Goal: Task Accomplishment & Management: Complete application form

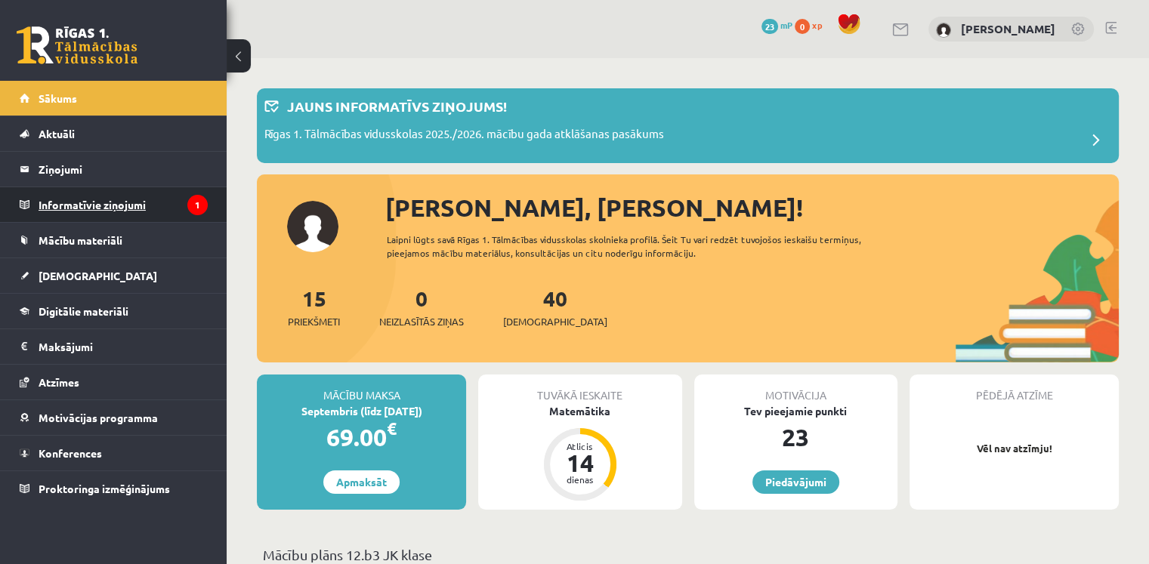
click at [134, 196] on legend "Informatīvie ziņojumi 1" at bounding box center [123, 204] width 169 height 35
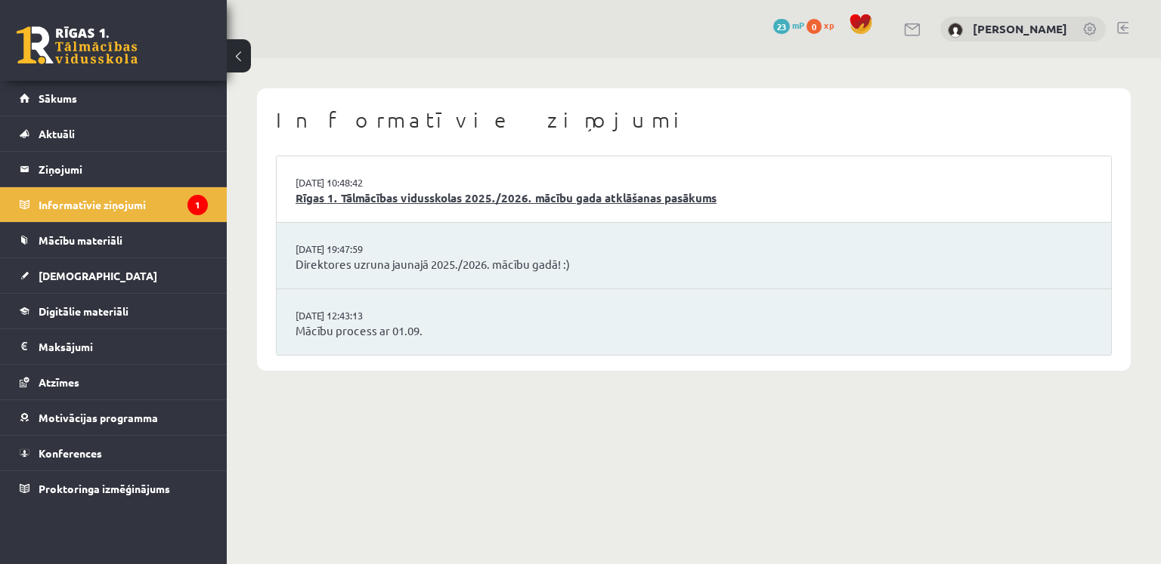
click at [445, 194] on link "Rīgas 1. Tālmācības vidusskolas 2025./2026. mācību gada atklāšanas pasākums" at bounding box center [693, 198] width 796 height 17
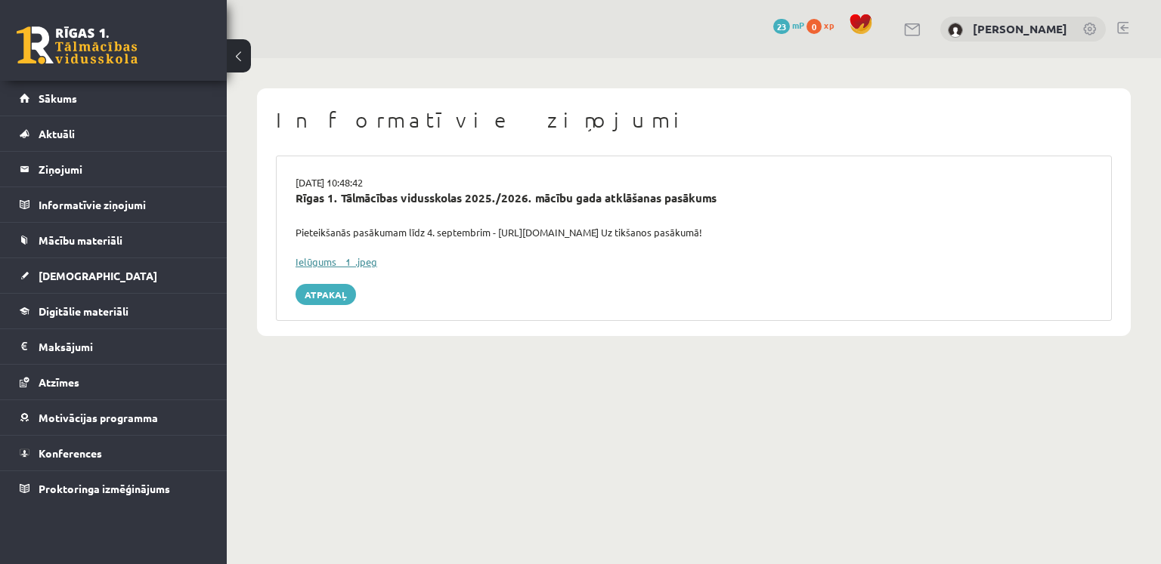
click at [343, 258] on link "Ielūgums__1_.jpeg" at bounding box center [336, 261] width 82 height 13
click at [92, 114] on link "Sākums" at bounding box center [114, 98] width 188 height 35
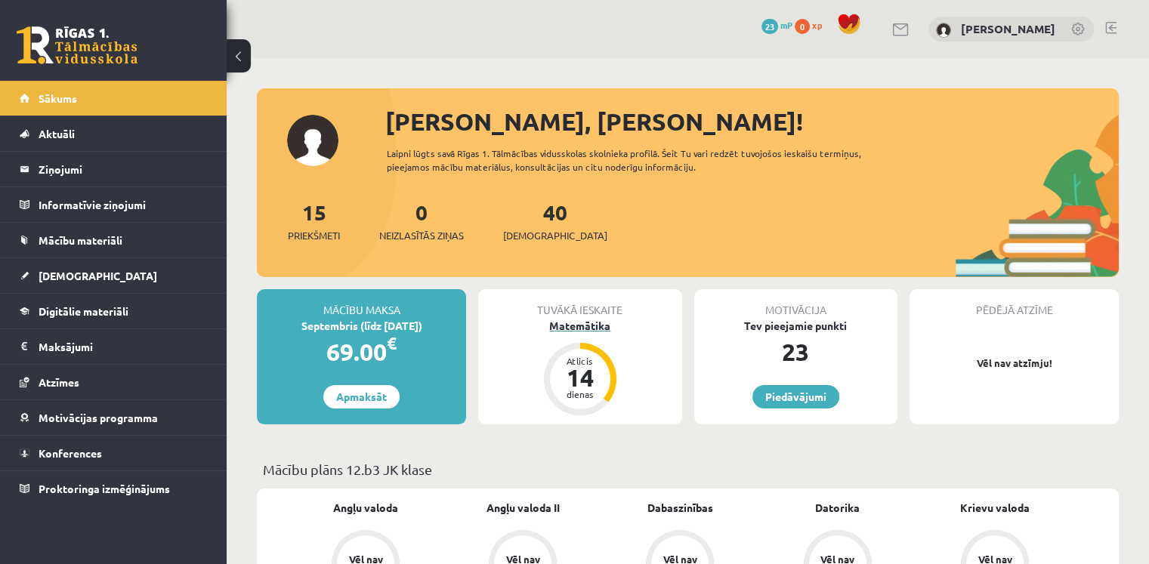
click at [612, 376] on div "Atlicis 14 dienas" at bounding box center [580, 379] width 73 height 73
click at [597, 333] on div "Matemātika" at bounding box center [579, 326] width 203 height 16
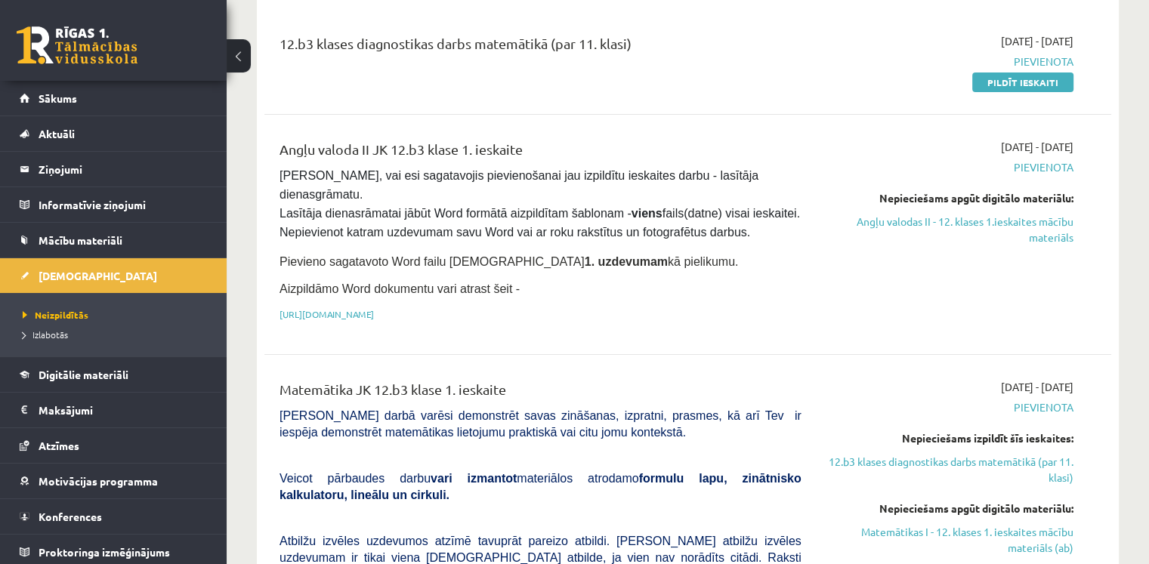
scroll to position [76, 0]
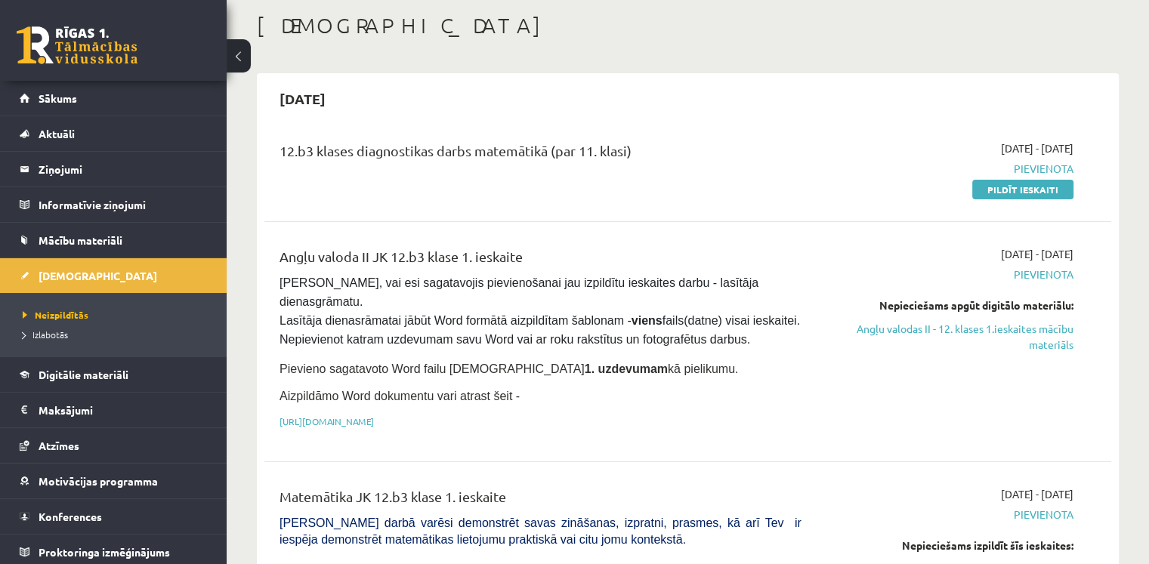
drag, startPoint x: 1038, startPoint y: 196, endPoint x: 653, endPoint y: 82, distance: 401.7
click at [1038, 196] on link "Pildīt ieskaiti" at bounding box center [1023, 190] width 101 height 20
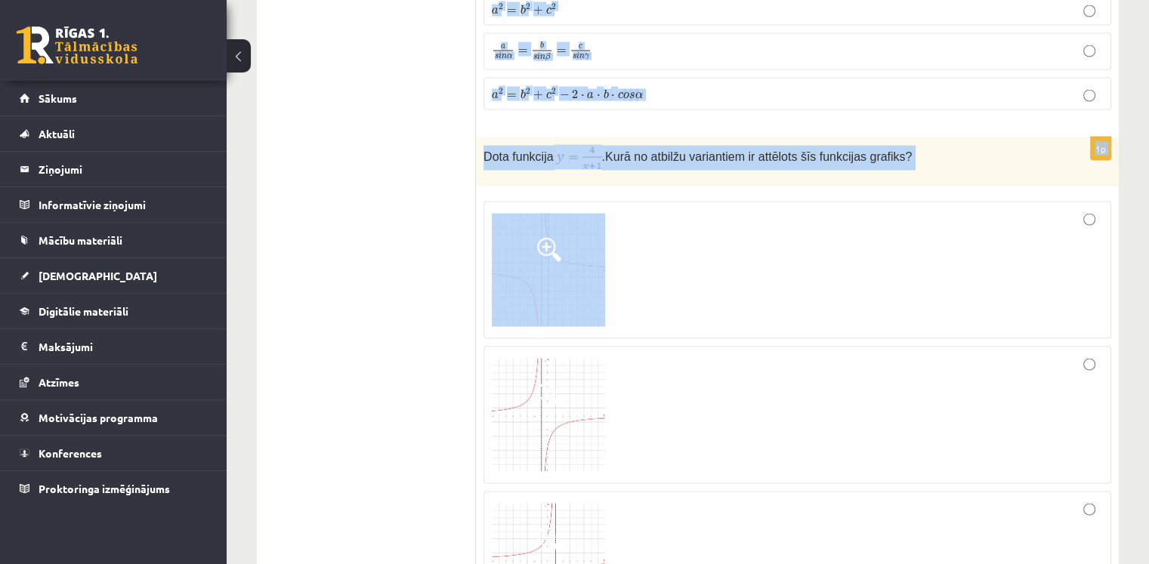
scroll to position [2947, 0]
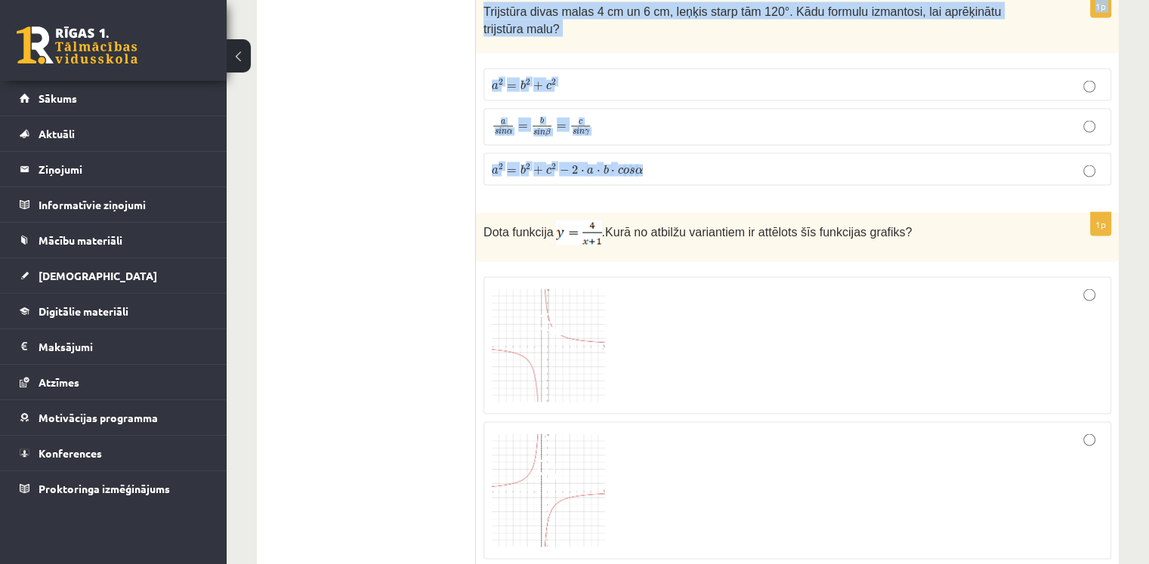
drag, startPoint x: 481, startPoint y: 222, endPoint x: 710, endPoint y: 143, distance: 242.3
copy form "Loremipsumdo sitametconse ad: e∈[5;+∞) s∈D e∈[0;+∞) t∈∅ 2i Utlabore etdolore ma…"
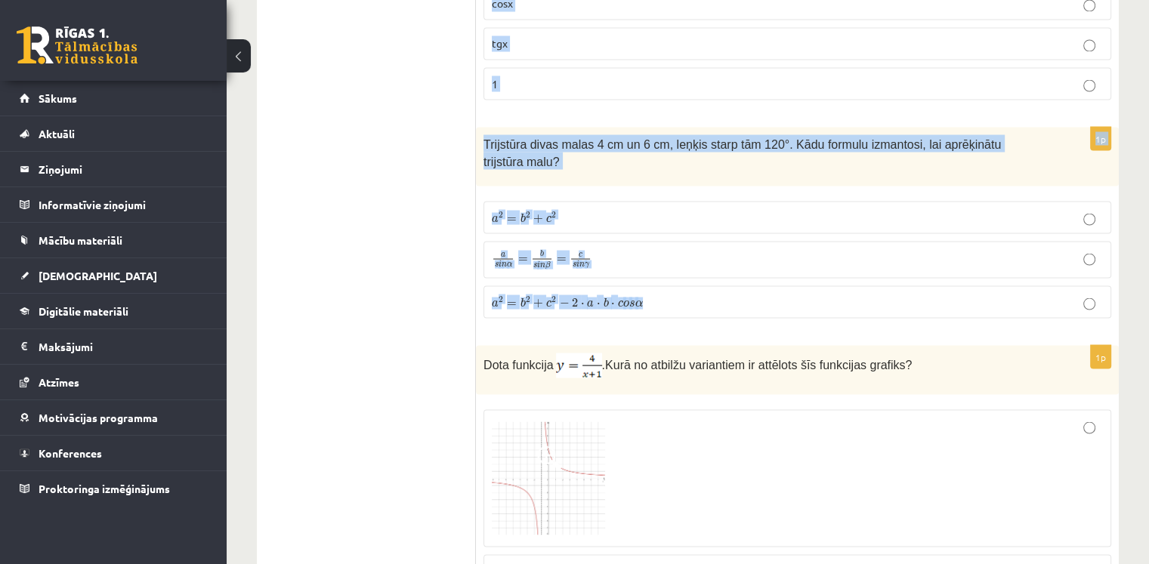
scroll to position [2796, 0]
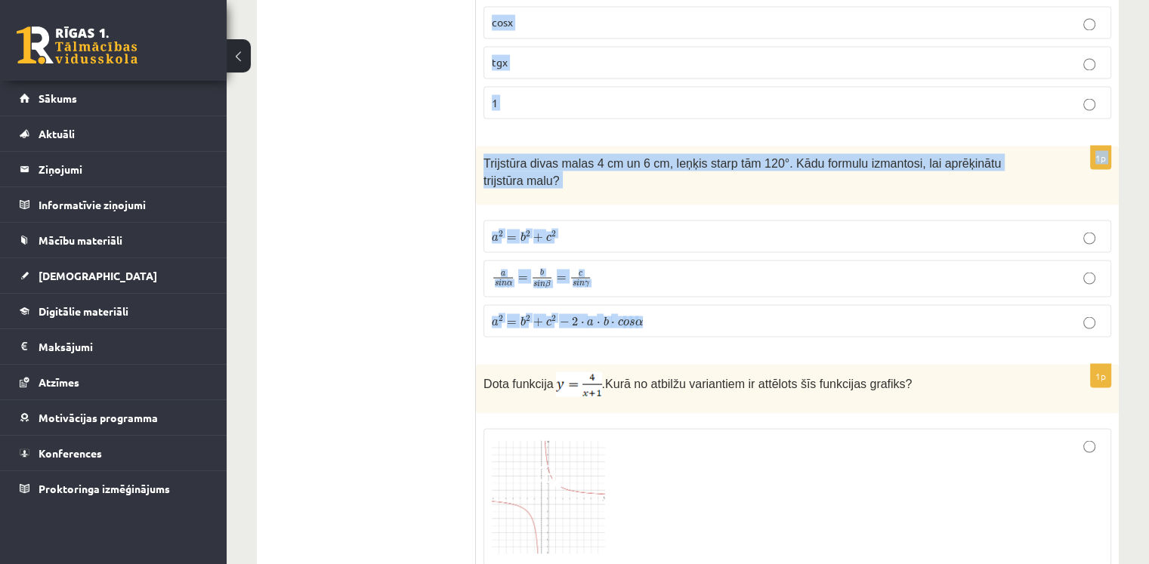
click at [580, 372] on img at bounding box center [579, 384] width 46 height 25
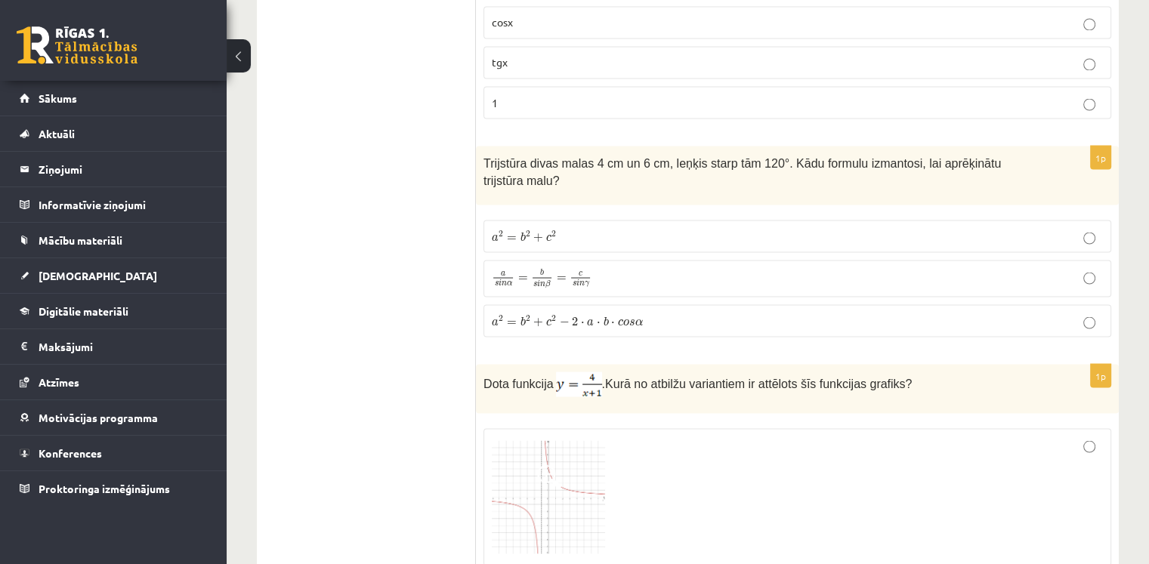
click at [613, 372] on p "Dota funkcija . Kurā no atbilžu variantiem ir attēlots šīs funkcijas grafiks?" at bounding box center [760, 384] width 552 height 25
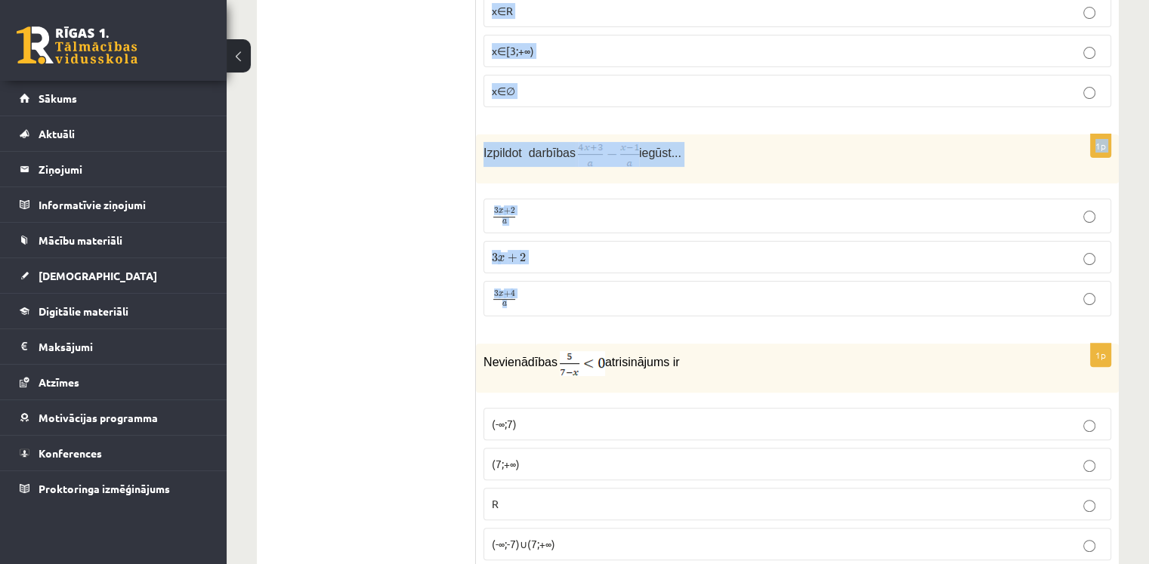
scroll to position [453, 0]
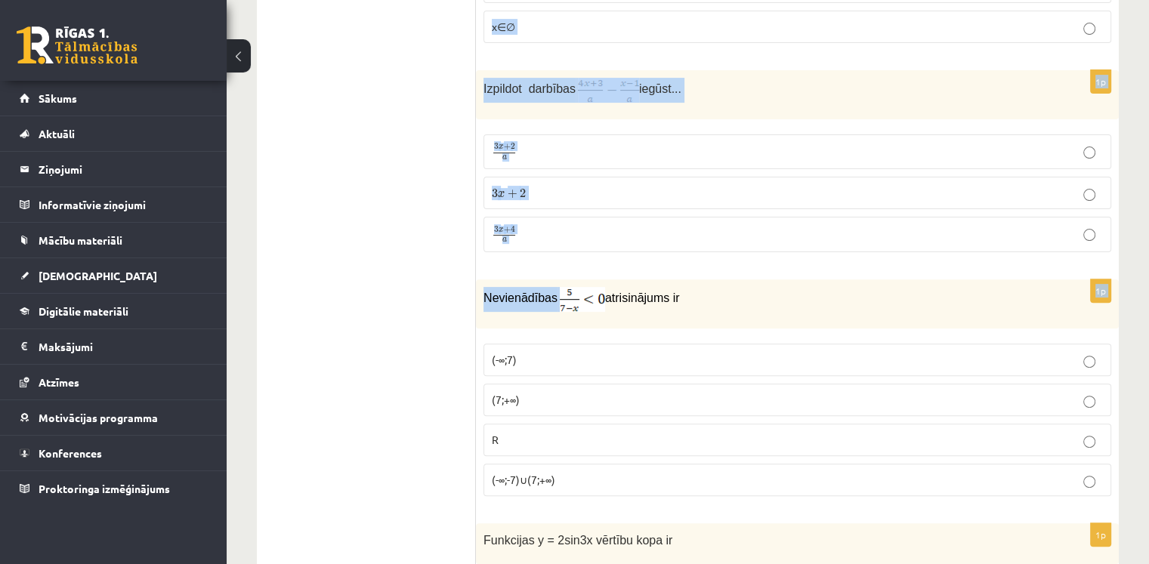
drag, startPoint x: 484, startPoint y: 153, endPoint x: 571, endPoint y: 292, distance: 163.7
click at [571, 291] on img at bounding box center [582, 299] width 45 height 25
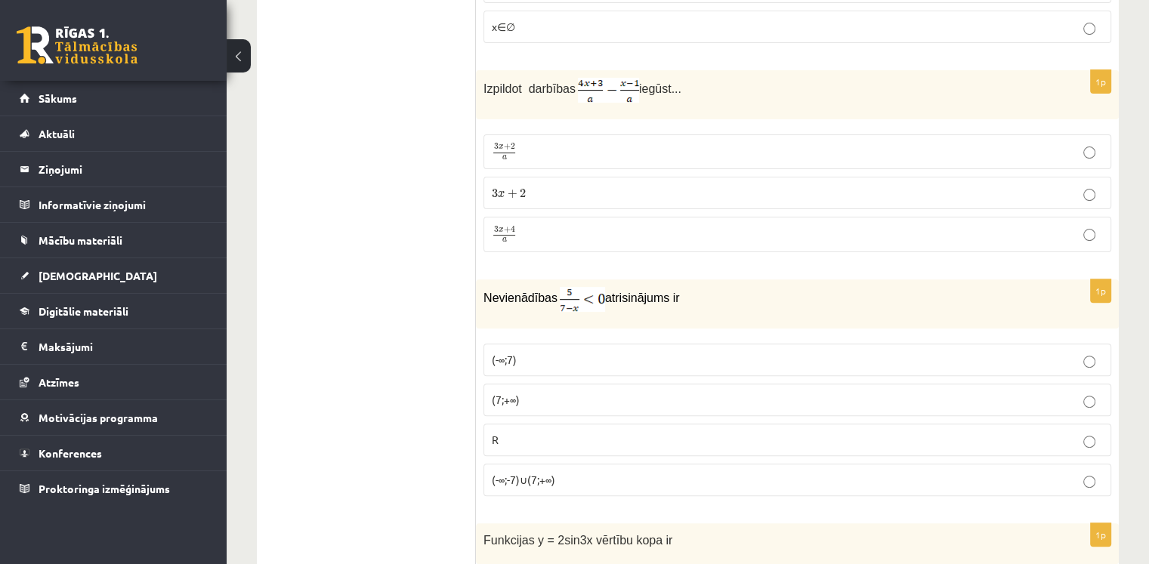
click at [640, 297] on span "atrisinājums ir" at bounding box center [642, 298] width 75 height 13
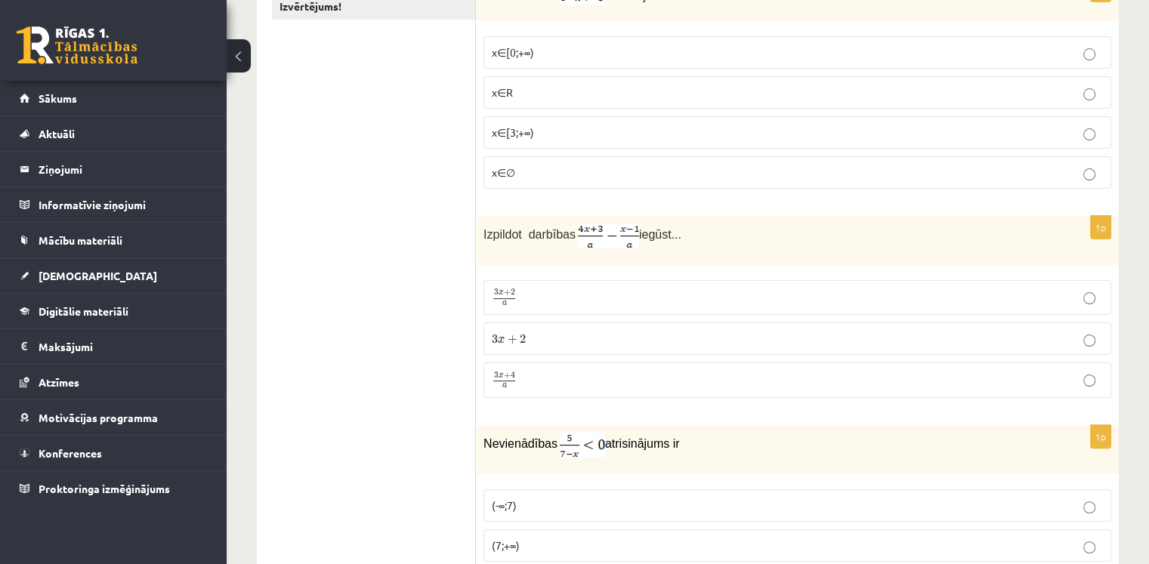
scroll to position [302, 0]
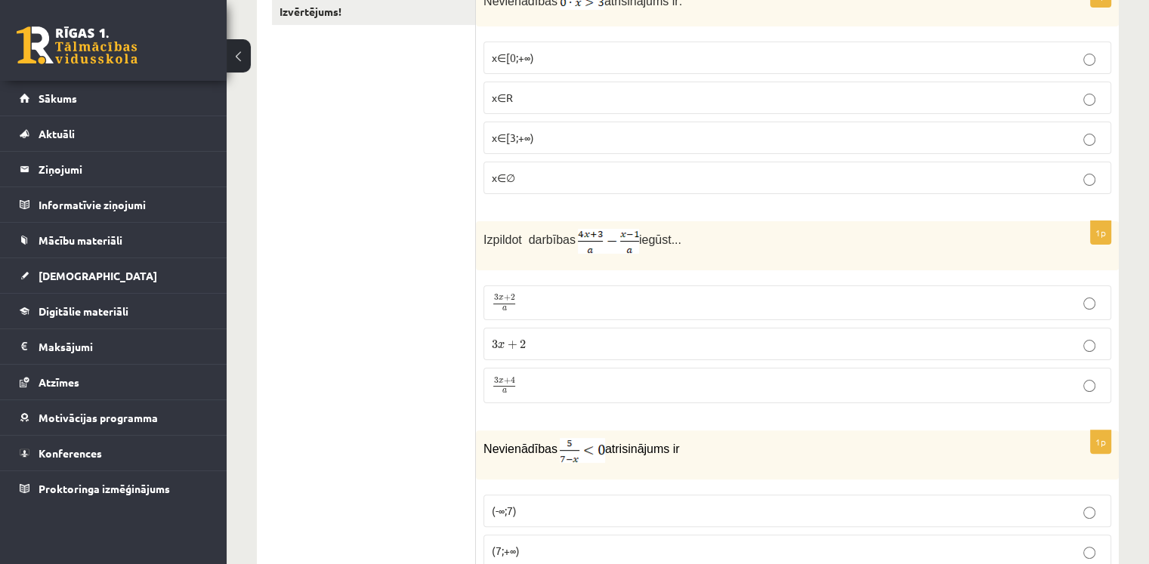
click at [599, 237] on img at bounding box center [608, 241] width 61 height 25
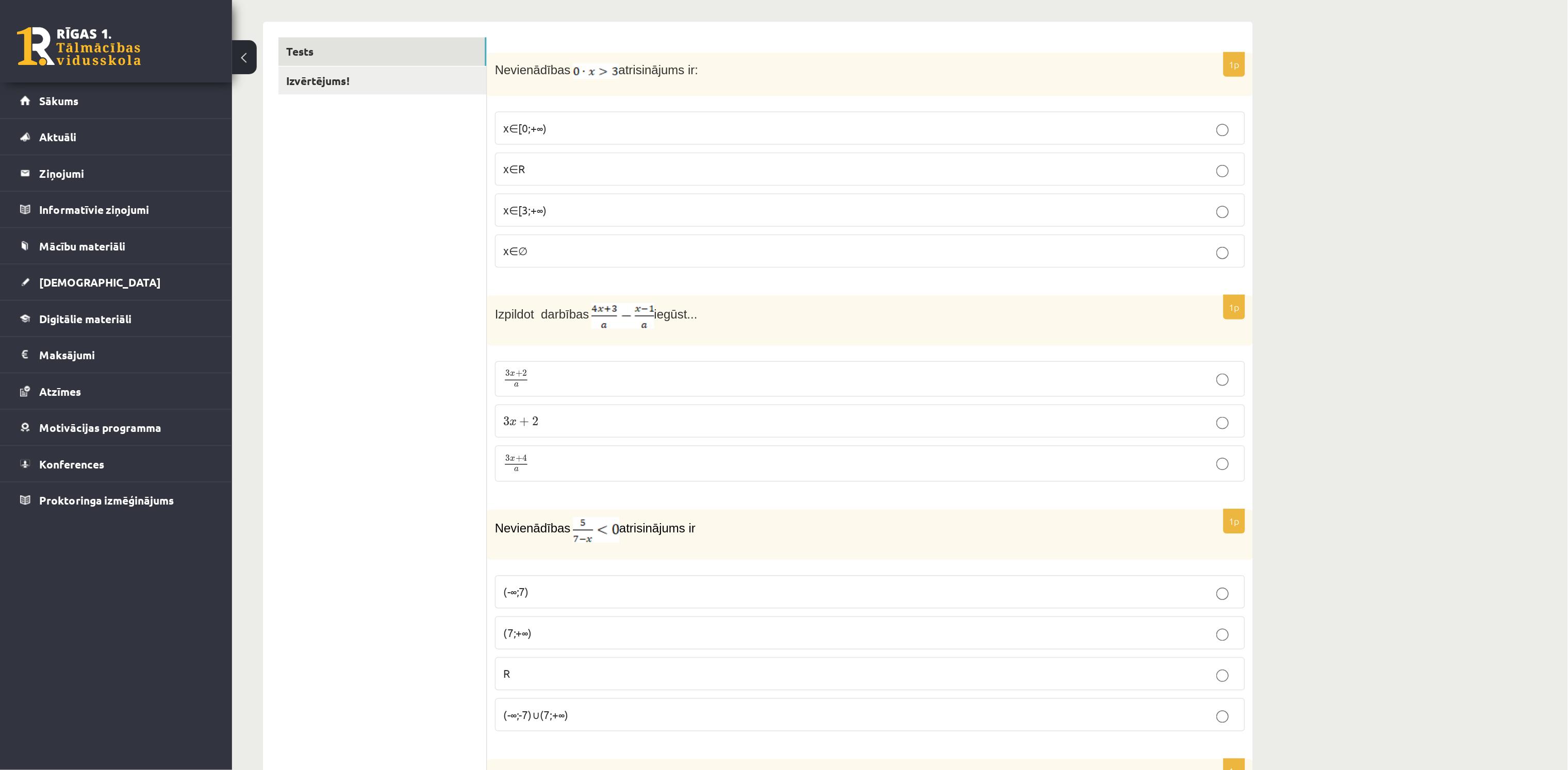
scroll to position [161, 0]
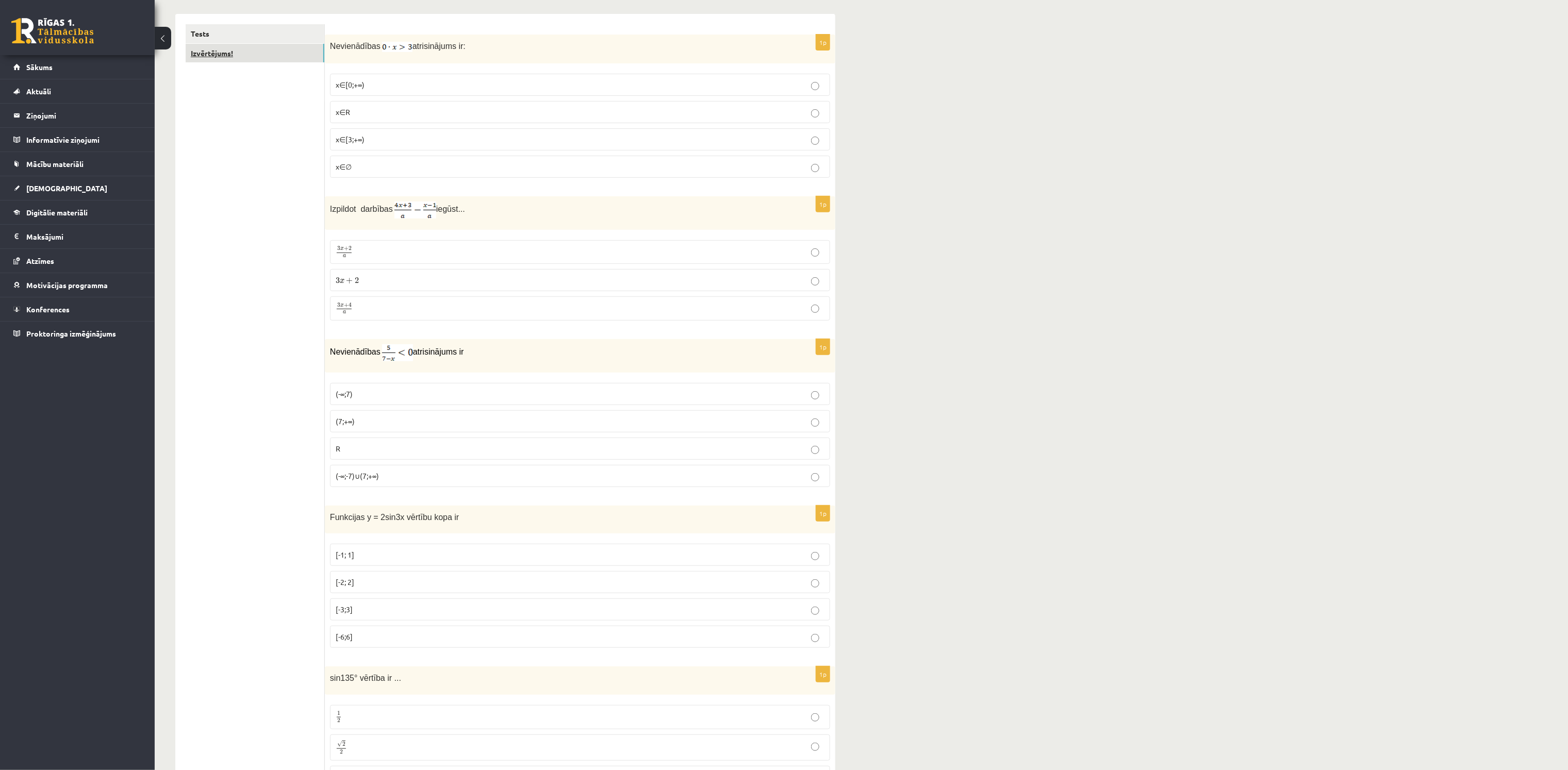
click at [255, 62] on link "Izvērtējums!" at bounding box center [255, 53] width 139 height 19
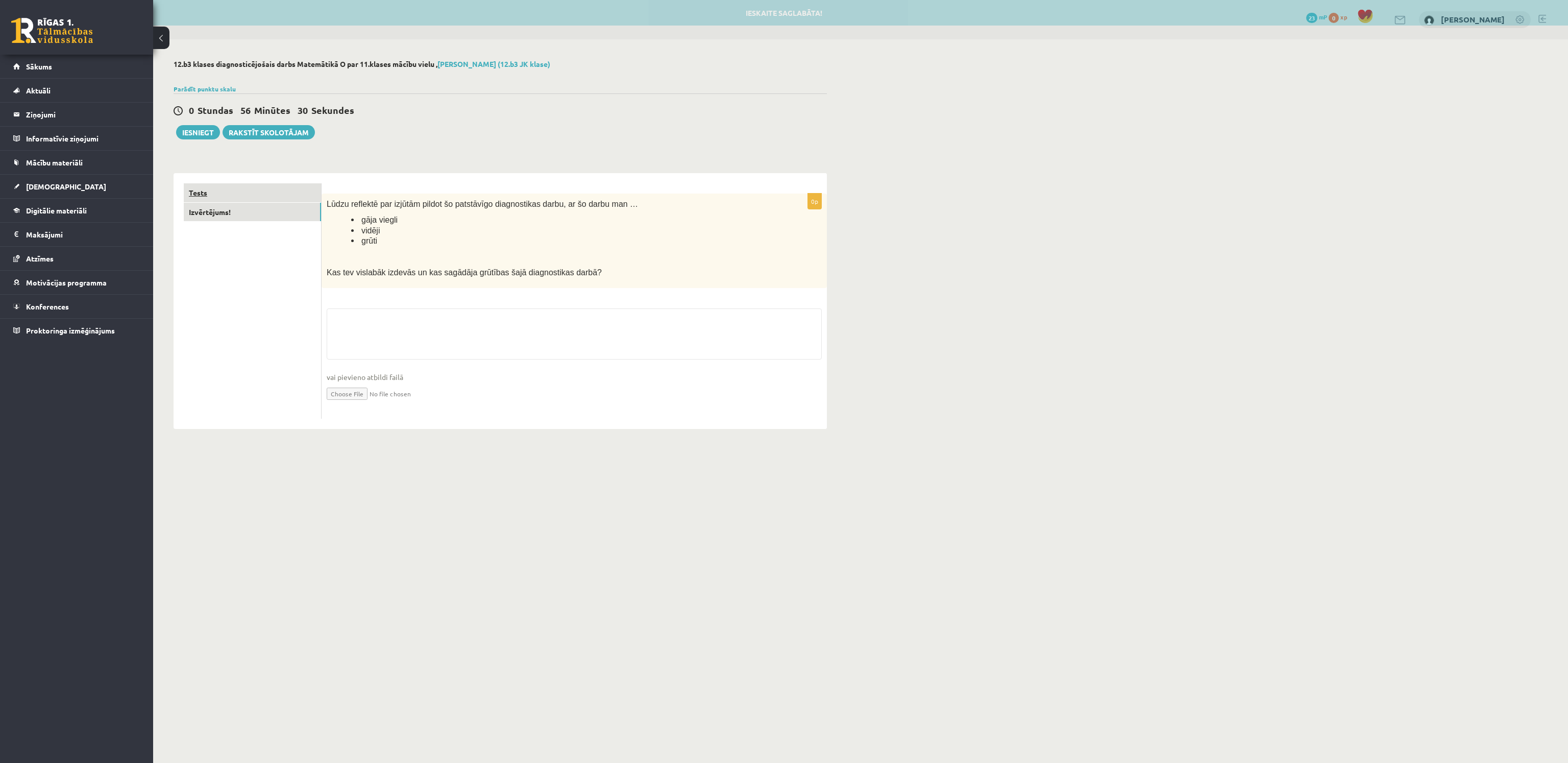
click at [241, 195] on link "Tests" at bounding box center [252, 193] width 137 height 19
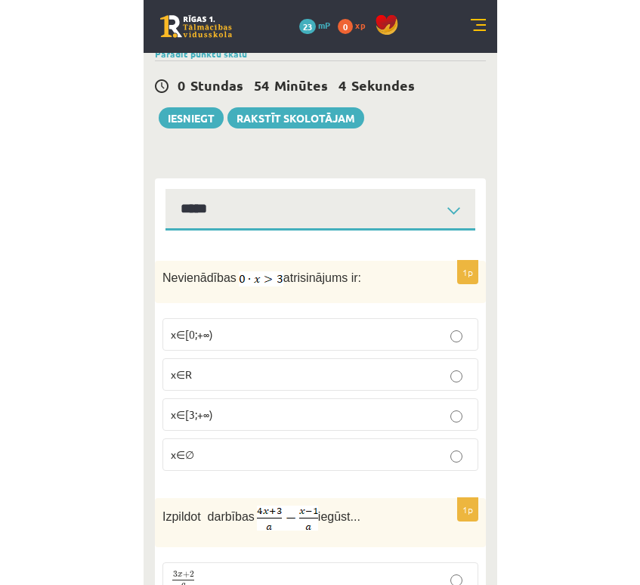
scroll to position [76, 0]
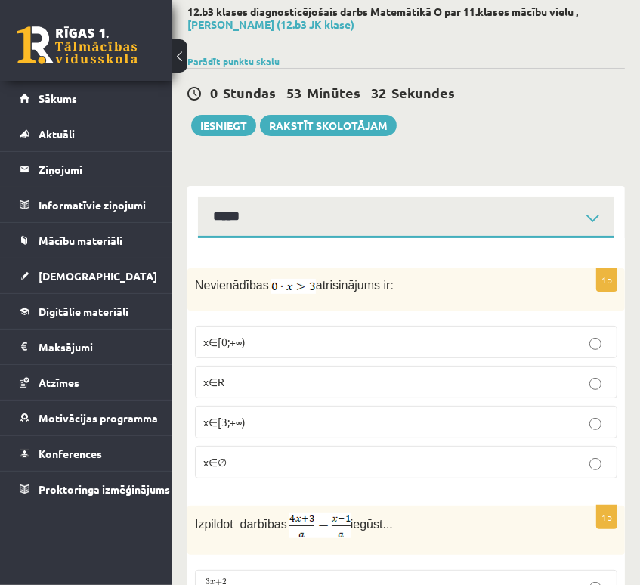
click at [306, 460] on p "x∈∅" at bounding box center [406, 462] width 406 height 16
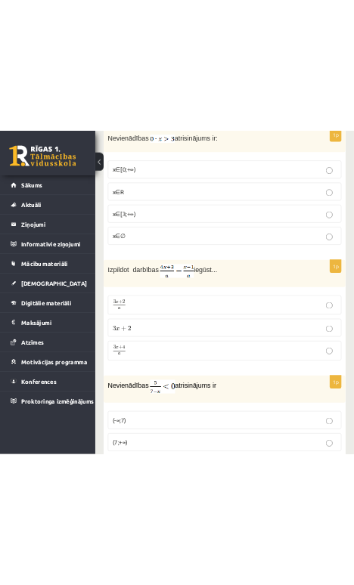
scroll to position [378, 0]
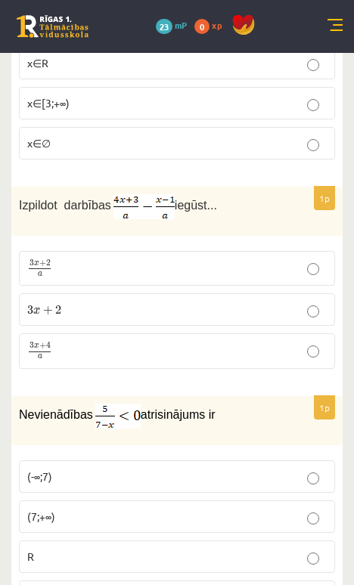
click at [104, 342] on p "3 x + 4 a 3 x + 4 a" at bounding box center [176, 351] width 299 height 19
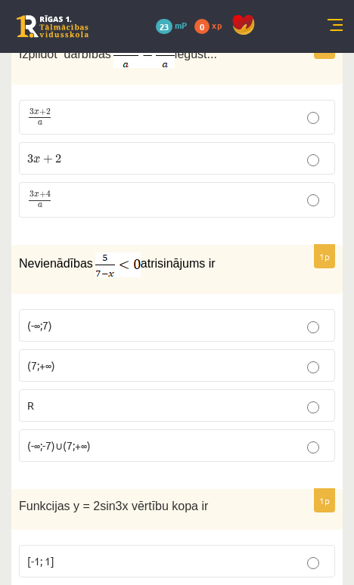
scroll to position [605, 0]
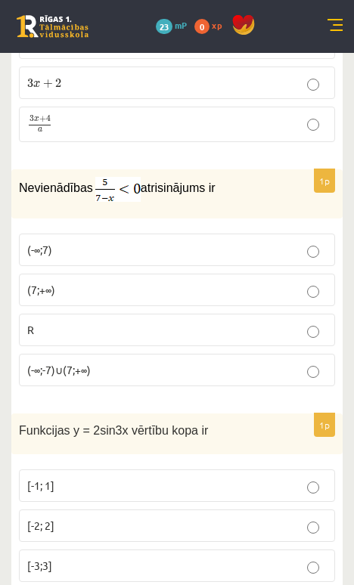
click at [131, 283] on p "(7;+∞)" at bounding box center [176, 290] width 299 height 16
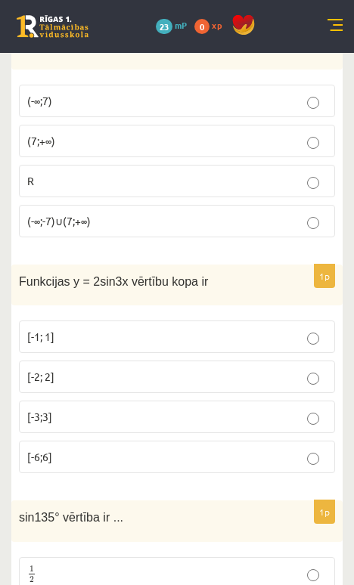
scroll to position [756, 0]
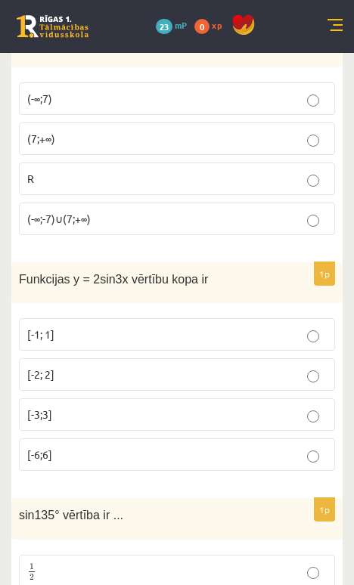
click at [109, 370] on p "[-2; 2]" at bounding box center [176, 375] width 299 height 16
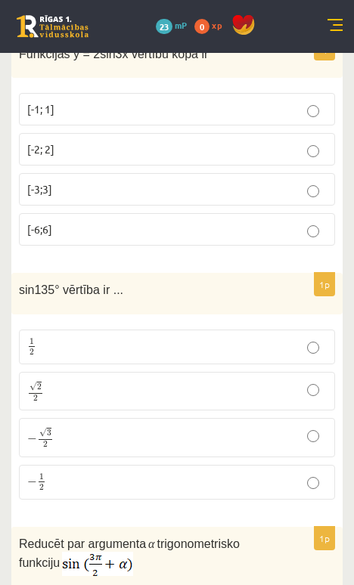
scroll to position [982, 0]
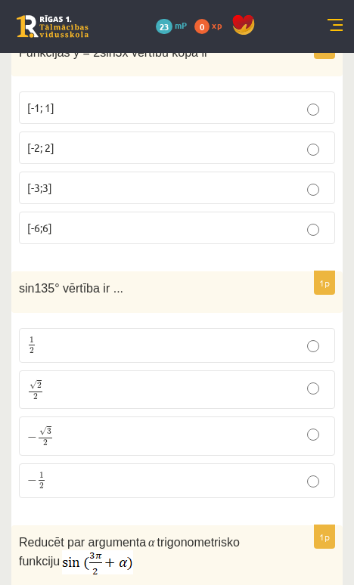
click at [120, 373] on label "√ 2 2 2 2" at bounding box center [177, 389] width 316 height 39
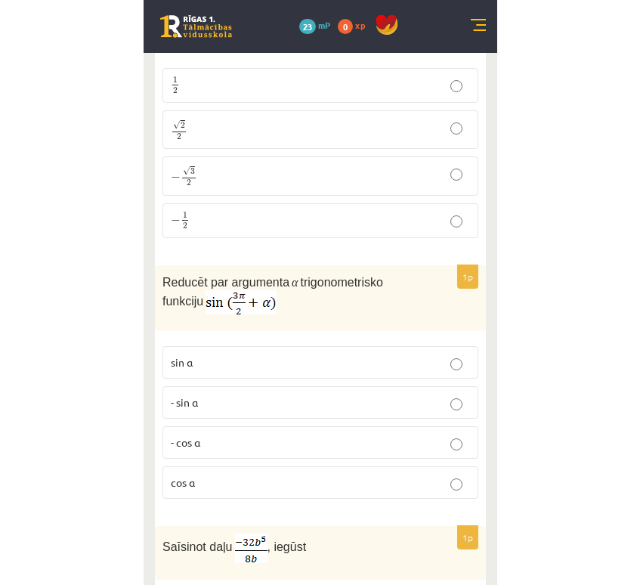
scroll to position [1285, 0]
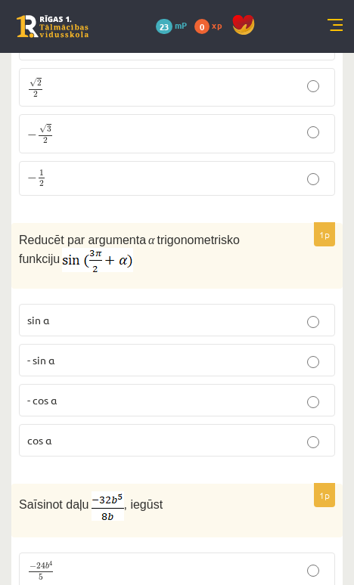
click at [79, 394] on p "- cos ⁡α" at bounding box center [176, 400] width 299 height 16
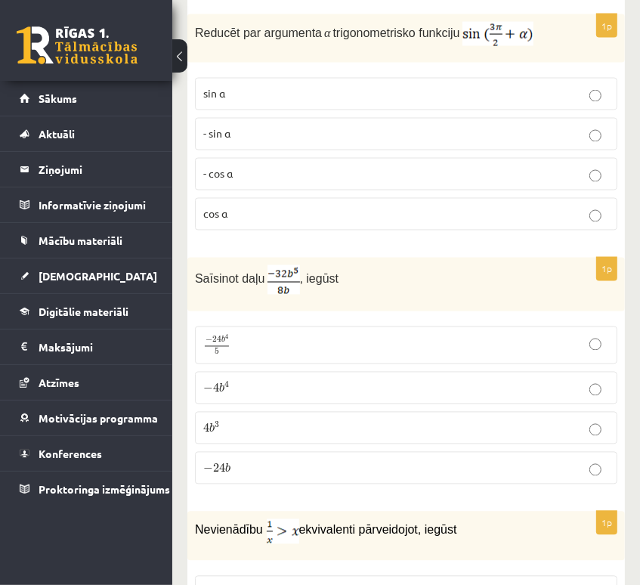
scroll to position [1511, 0]
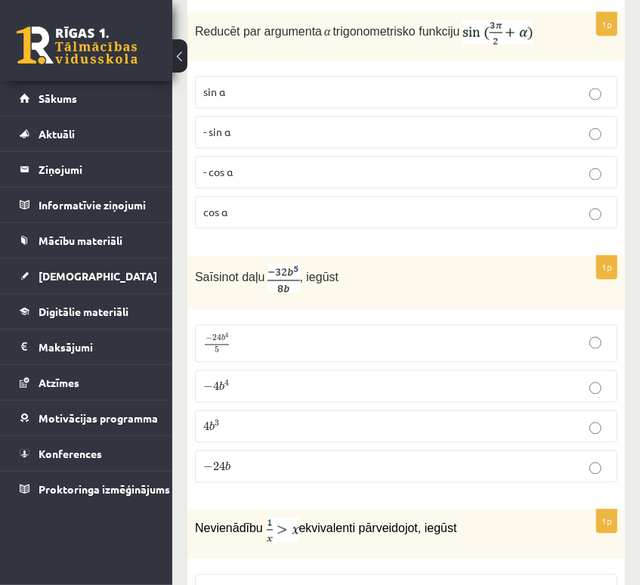
click at [275, 379] on p "− 4 b 4 − 4 b 4" at bounding box center [406, 387] width 406 height 16
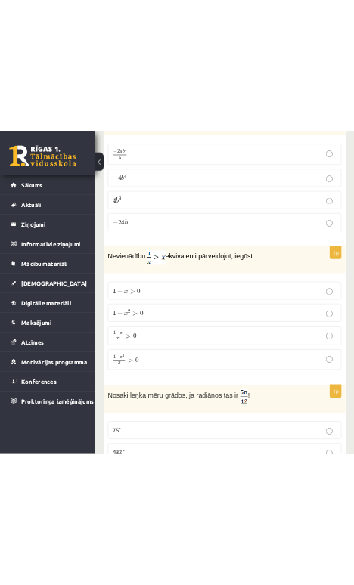
scroll to position [1814, 0]
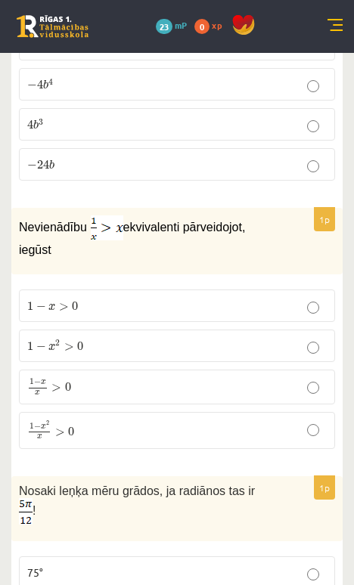
click at [79, 420] on p "1 − x 2 x > 0 1 − x 2 x > 0" at bounding box center [176, 430] width 299 height 20
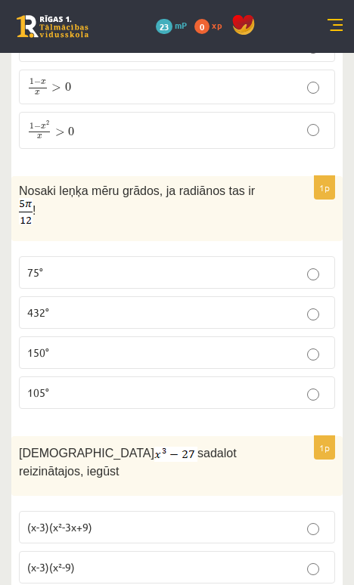
scroll to position [2116, 0]
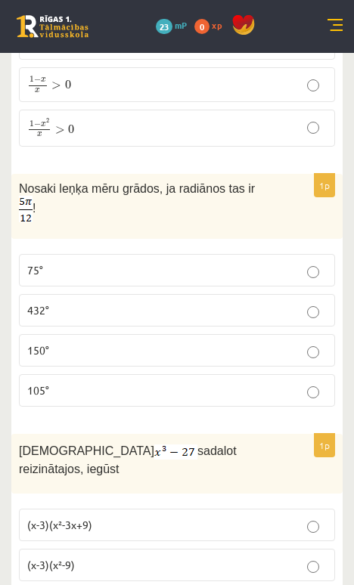
click at [147, 262] on p "75°" at bounding box center [176, 270] width 299 height 16
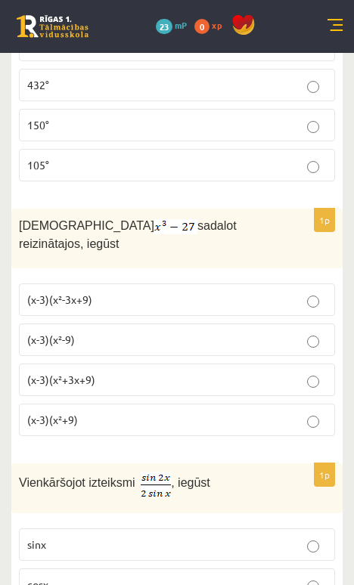
scroll to position [2343, 0]
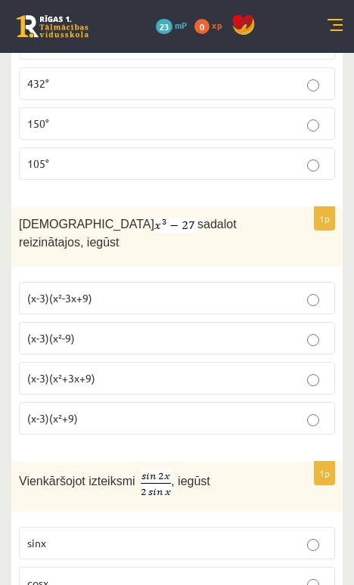
click at [104, 370] on p "(x-3)(x²+3x+9)" at bounding box center [176, 378] width 299 height 16
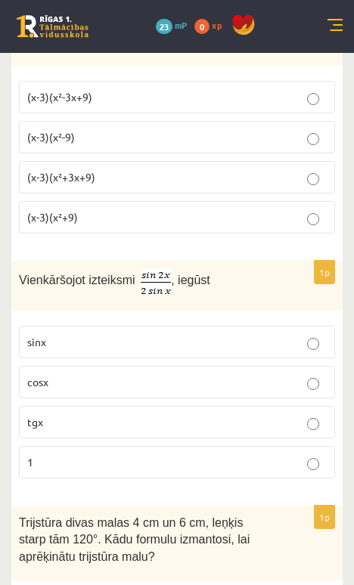
scroll to position [2569, 0]
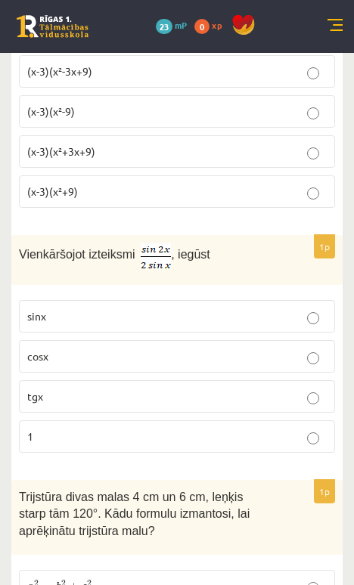
click at [278, 420] on label "1" at bounding box center [177, 436] width 316 height 32
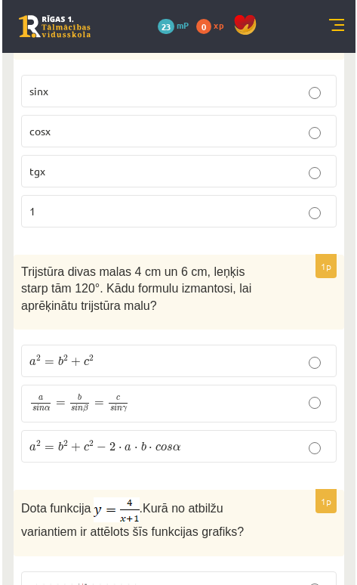
scroll to position [2796, 0]
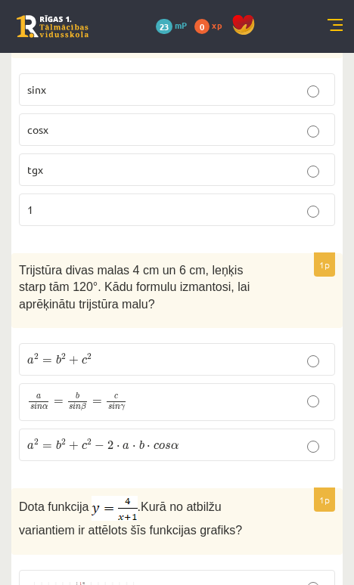
drag, startPoint x: 124, startPoint y: 403, endPoint x: 121, endPoint y: 421, distance: 18.4
click at [121, 421] on div "1p Trijstūra divas malas 4 cm un 6 cm, leņķis starp tām 120°. Kādu formulu izma…" at bounding box center [176, 363] width 331 height 220
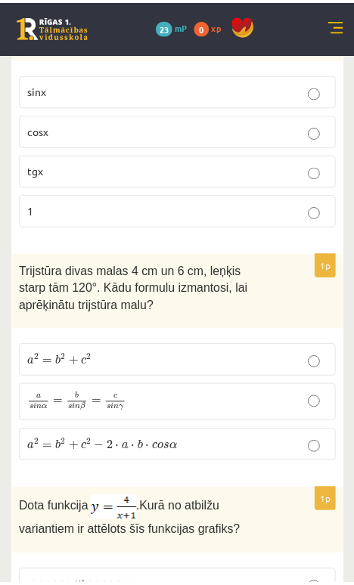
scroll to position [2762, 0]
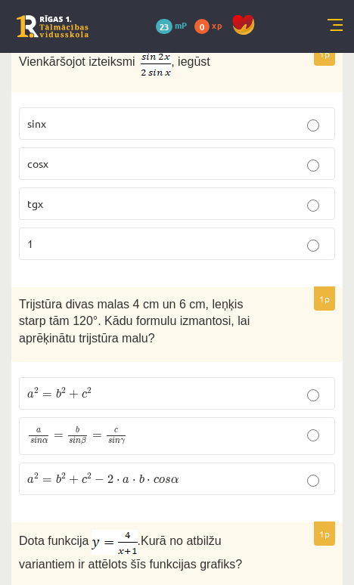
click at [181, 471] on p "a 2 = b 2 + c 2 − 2 ⋅ a ⋅ b ⋅ c o s α a 2 = b 2 + c 2 − 2 ⋅ a ⋅ b ⋅ c o s α" at bounding box center [176, 479] width 299 height 16
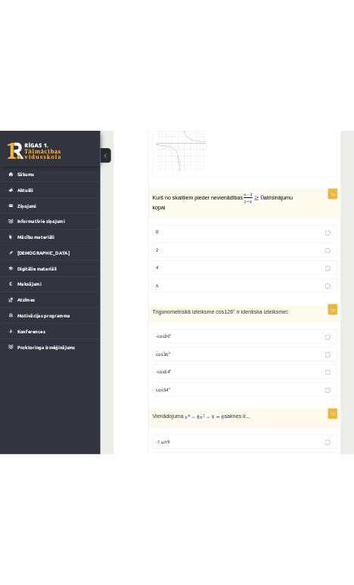
scroll to position [3723, 0]
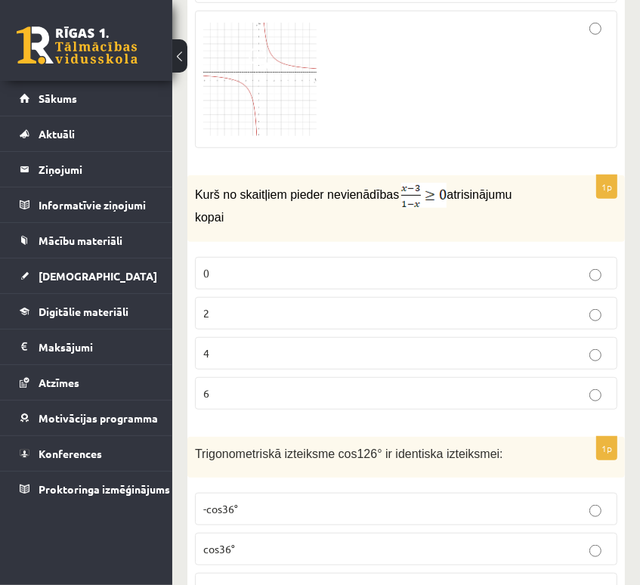
click at [360, 175] on div "Kurš no skaitļiem pieder nevienādības atrisinājumu kopai" at bounding box center [406, 208] width 438 height 67
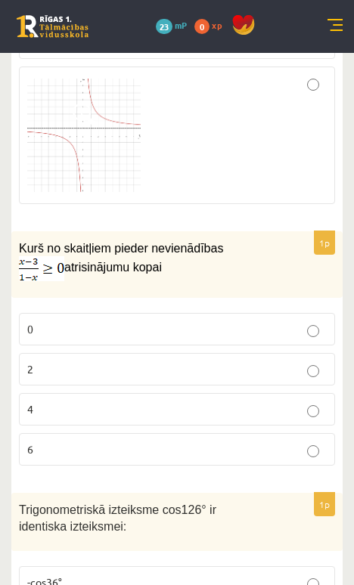
scroll to position [3799, 0]
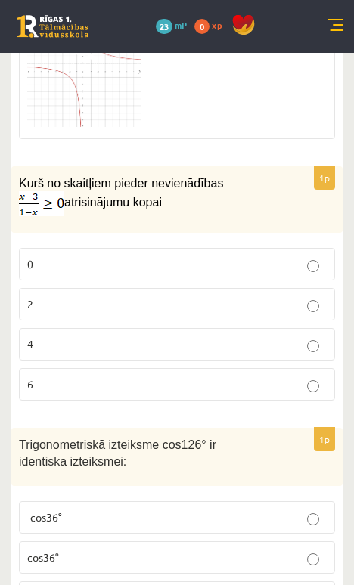
click at [200, 288] on label "2" at bounding box center [177, 304] width 316 height 32
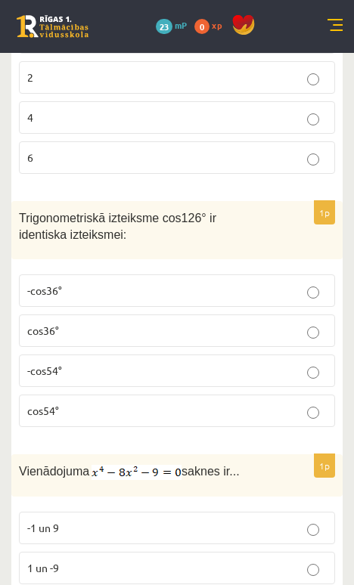
scroll to position [3941, 0]
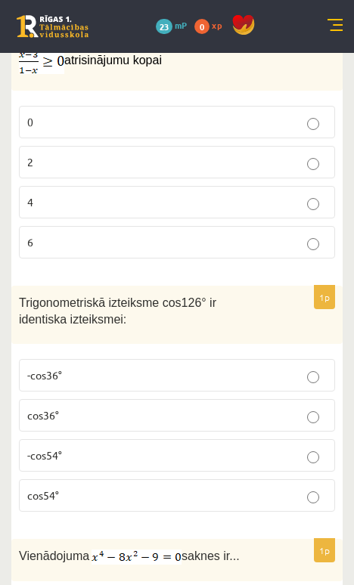
click at [91, 447] on p "-cos54°" at bounding box center [176, 455] width 299 height 16
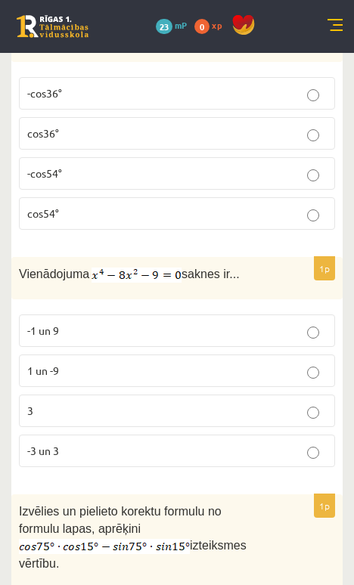
scroll to position [4243, 0]
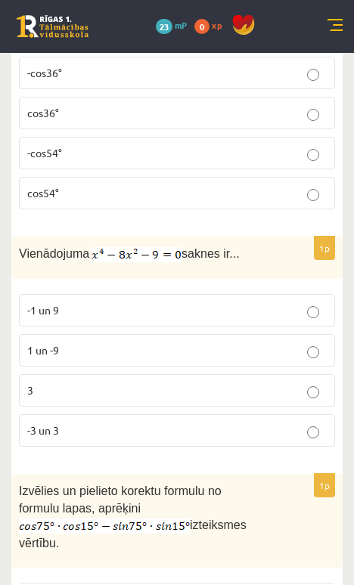
click at [62, 422] on p "-3 un 3" at bounding box center [176, 430] width 299 height 16
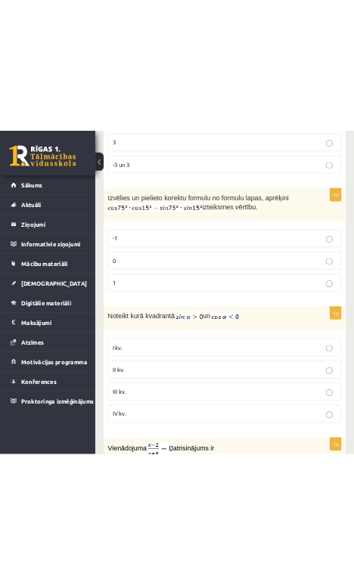
scroll to position [4528, 0]
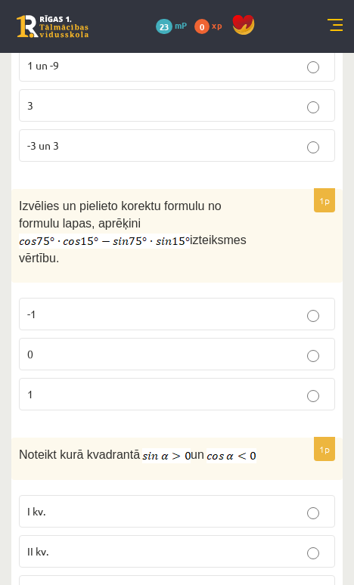
click at [169, 346] on p "0" at bounding box center [176, 354] width 299 height 16
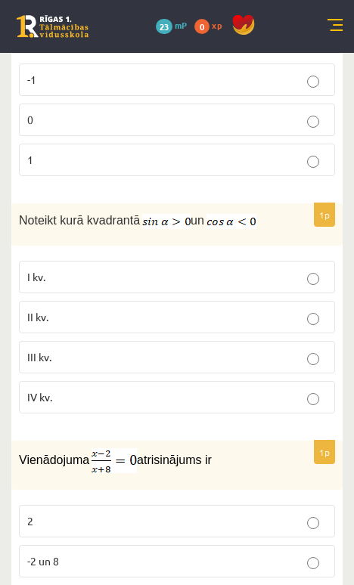
scroll to position [4722, 0]
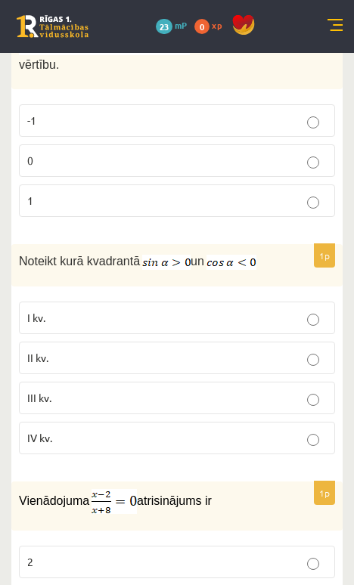
click at [175, 350] on p "II kv." at bounding box center [176, 358] width 299 height 16
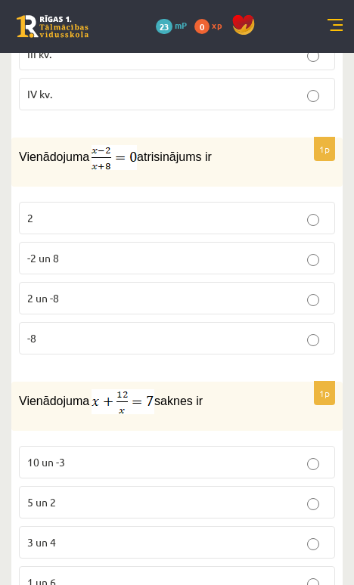
scroll to position [5024, 0]
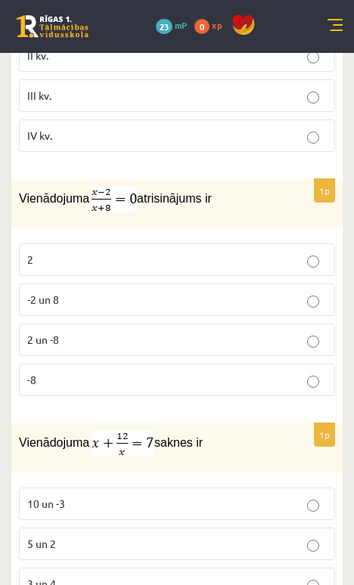
click at [151, 252] on p "2" at bounding box center [176, 260] width 299 height 16
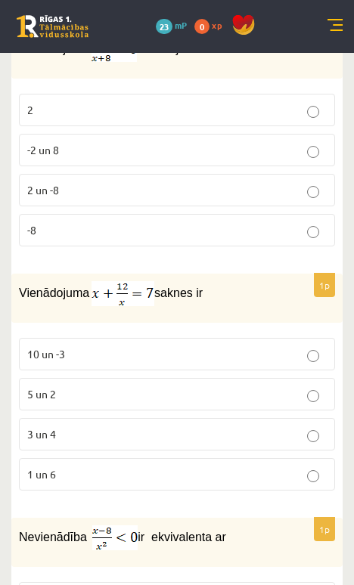
scroll to position [5175, 0]
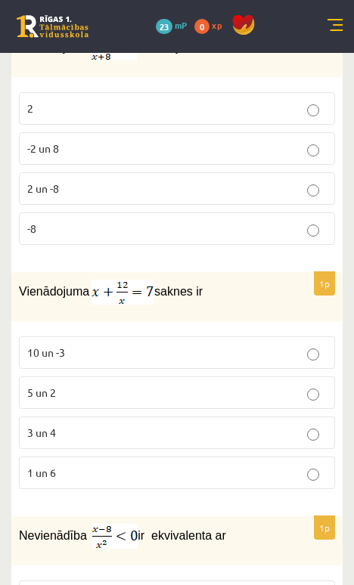
click at [118, 425] on p "3 un 4" at bounding box center [176, 433] width 299 height 16
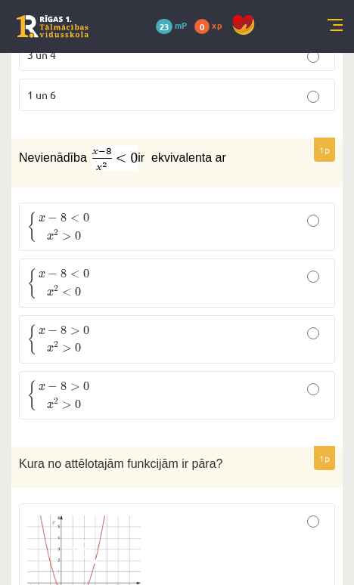
scroll to position [5434, 0]
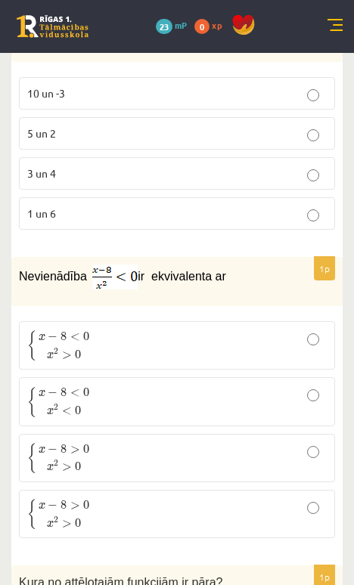
click at [187, 329] on p "{ x − 8 < 0 x 2 > 0 { x − 8 < 0 x 2 > 0" at bounding box center [176, 345] width 299 height 32
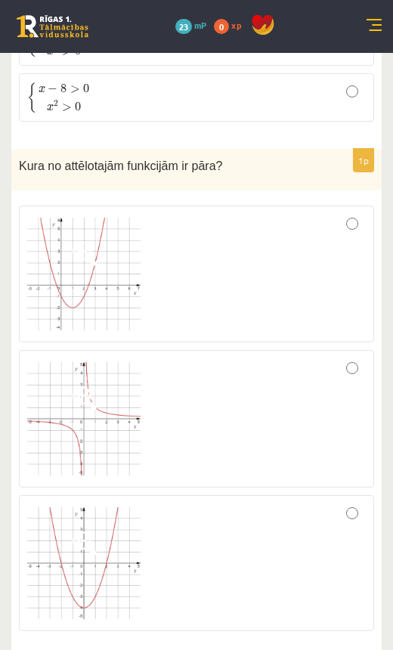
scroll to position [5803, 0]
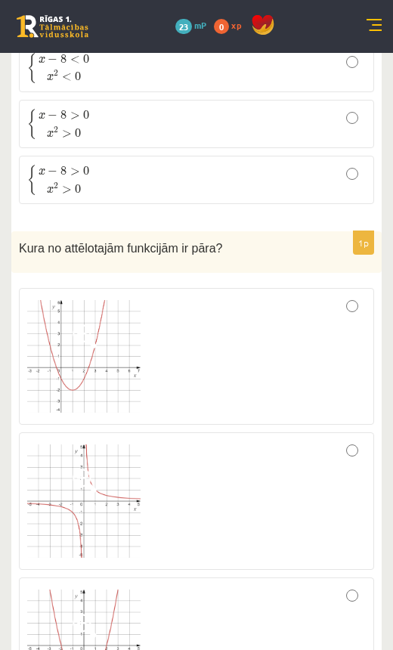
click at [242, 296] on div at bounding box center [196, 356] width 339 height 121
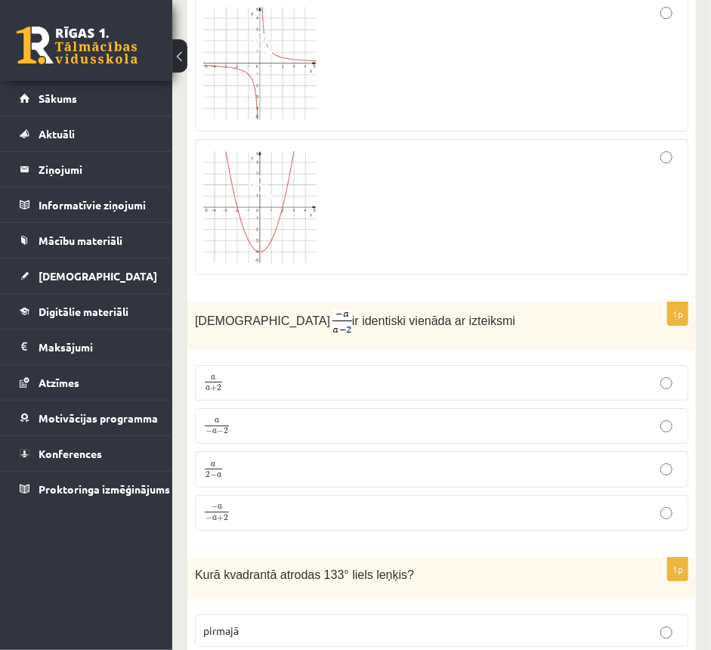
scroll to position [6155, 0]
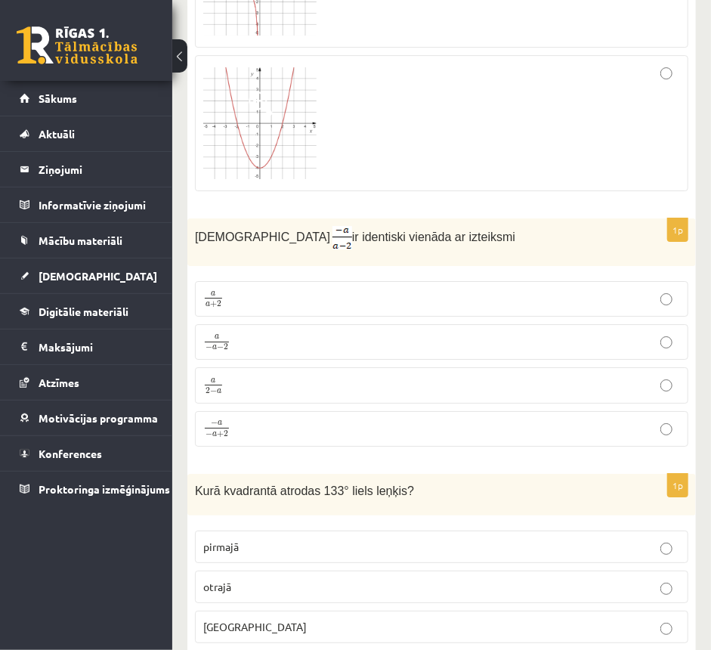
click at [562, 122] on div at bounding box center [441, 122] width 477 height 119
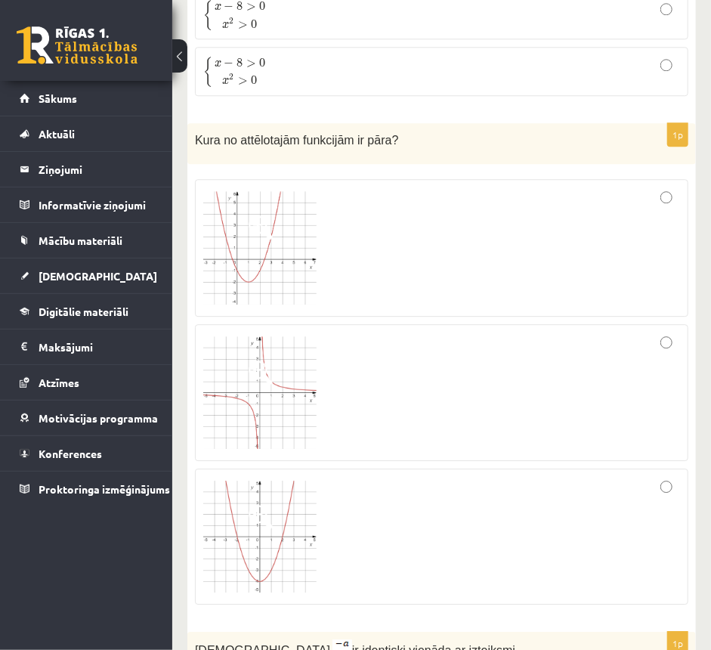
scroll to position [5736, 0]
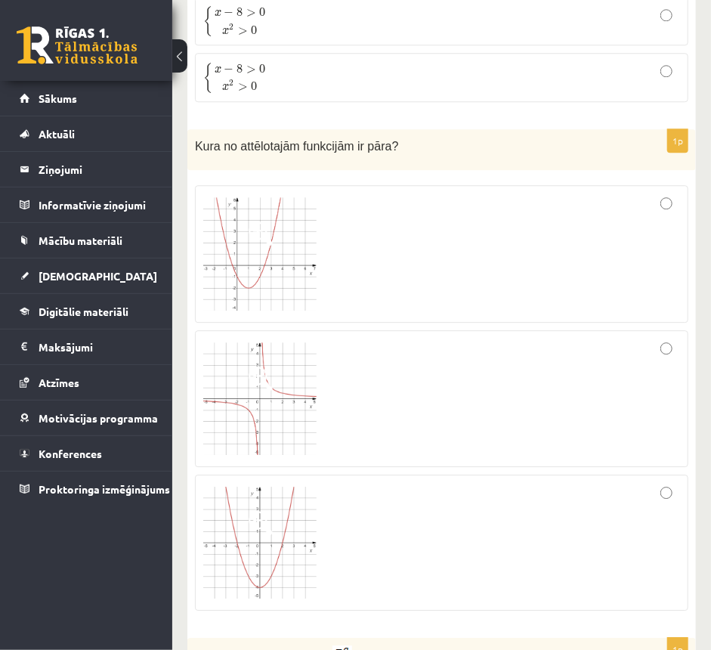
drag, startPoint x: 561, startPoint y: 222, endPoint x: 555, endPoint y: 210, distance: 13.5
click at [559, 222] on div at bounding box center [441, 253] width 477 height 121
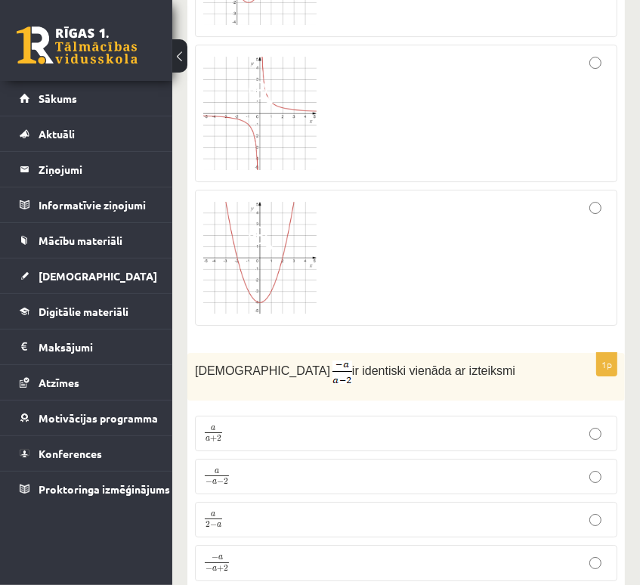
click at [432, 360] on p "Izteiksme ir identiski vienāda ar izteiksmi" at bounding box center [368, 371] width 347 height 23
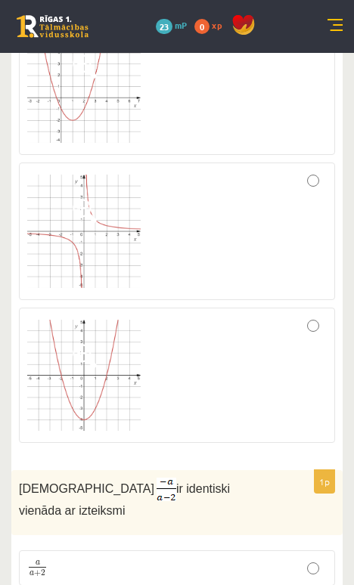
scroll to position [6340, 0]
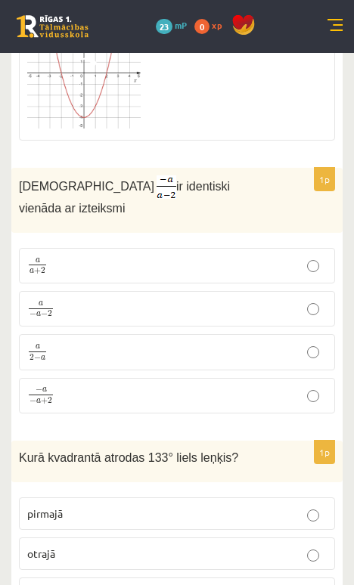
click at [131, 490] on fieldset "pirmajā otrajā [GEOGRAPHIC_DATA] ceturtajā" at bounding box center [177, 572] width 316 height 165
click at [135, 546] on p "otrajā" at bounding box center [176, 554] width 299 height 16
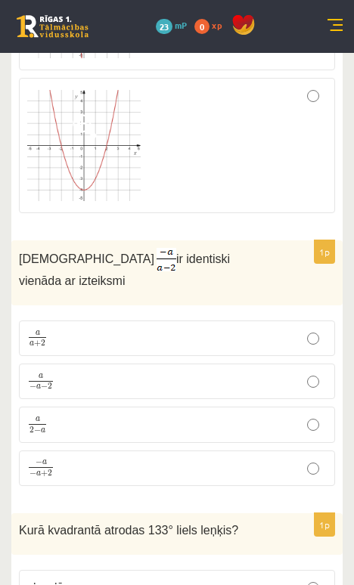
scroll to position [6265, 0]
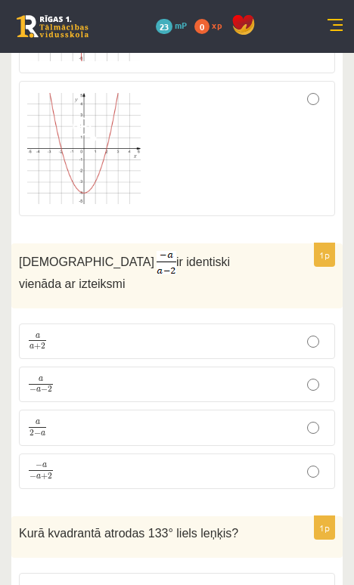
click at [68, 418] on p "a 2 − a a 2 − a" at bounding box center [176, 427] width 299 height 19
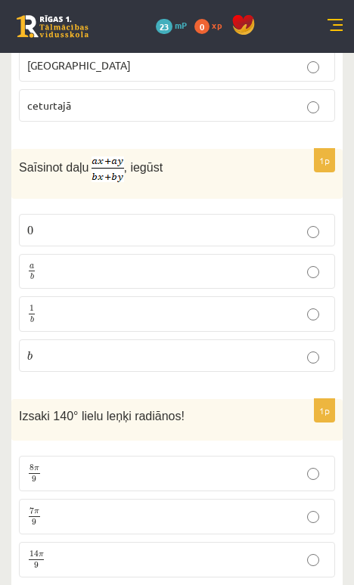
scroll to position [6826, 0]
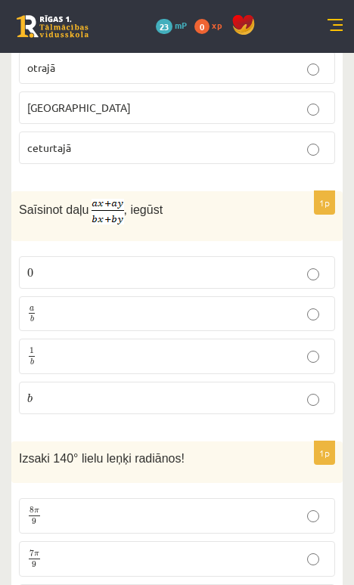
click at [138, 305] on p "a b a b" at bounding box center [176, 314] width 299 height 19
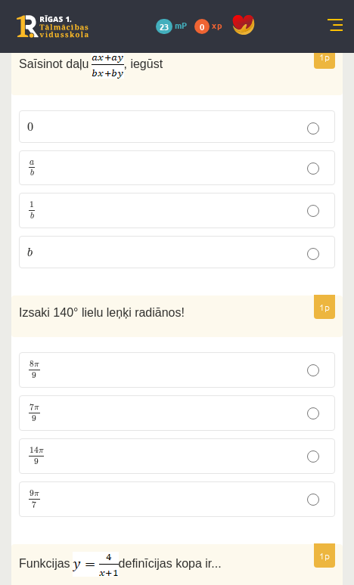
scroll to position [6977, 0]
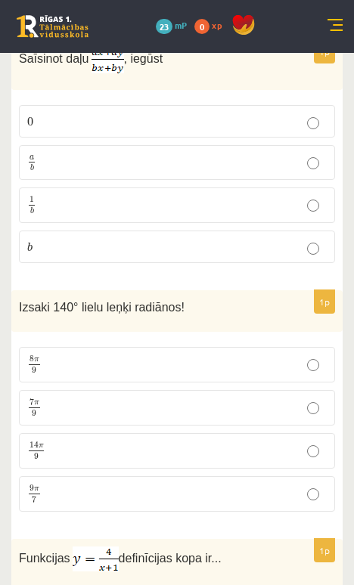
click at [94, 398] on p "7 π 9 7 π 9" at bounding box center [176, 407] width 299 height 19
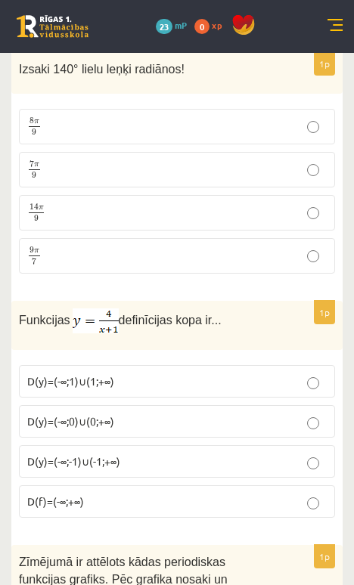
scroll to position [7245, 0]
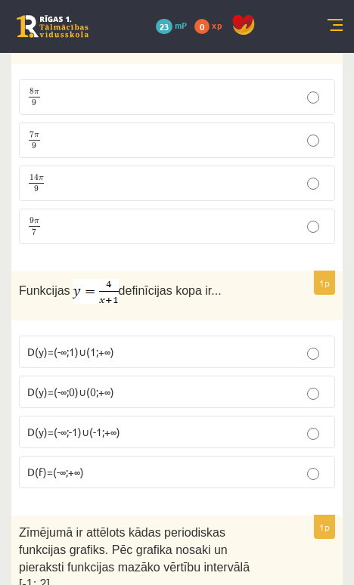
click at [125, 424] on p "D(y)=(-∞;-1)∪(-1;+∞)" at bounding box center [176, 432] width 299 height 16
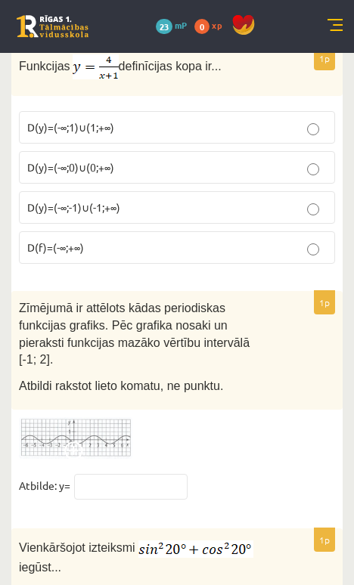
scroll to position [7471, 0]
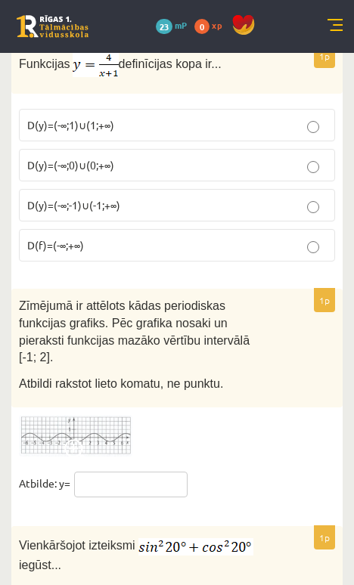
click at [156, 472] on input "text" at bounding box center [130, 485] width 113 height 26
type input "**"
click at [193, 472] on fieldset "Atbilde: y= **" at bounding box center [177, 488] width 316 height 32
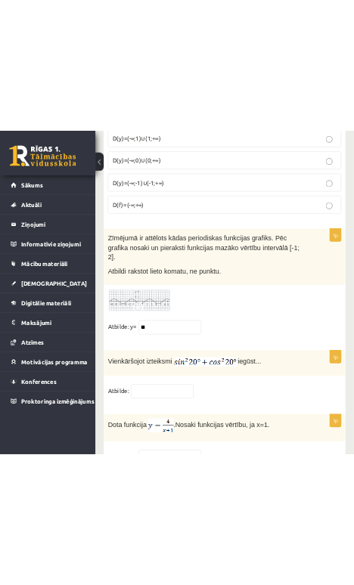
scroll to position [7590, 0]
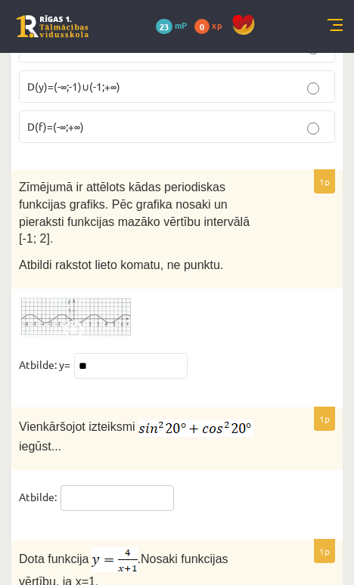
click at [97, 485] on input "text" at bounding box center [116, 498] width 113 height 26
type input "*"
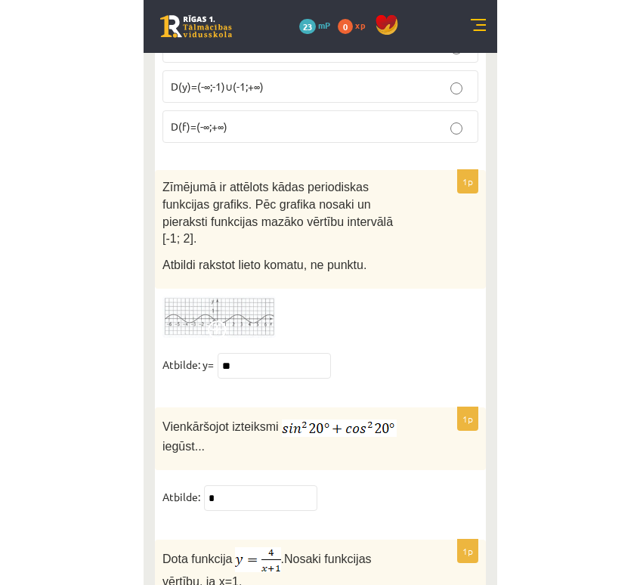
scroll to position [7448, 0]
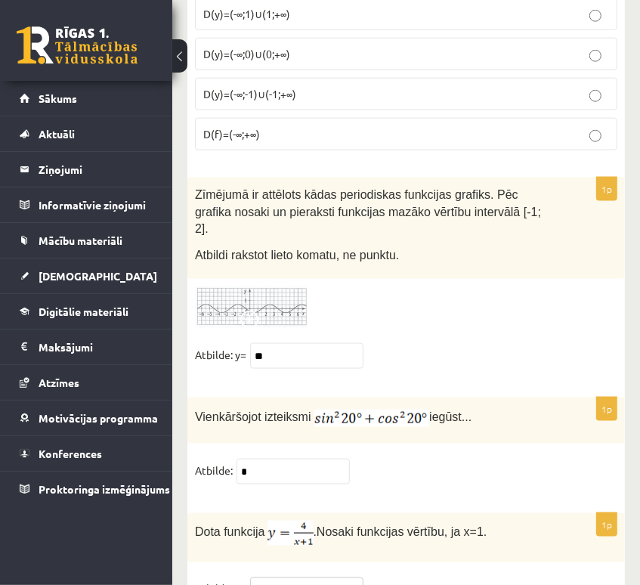
type input "*"
click at [494, 564] on fieldset "Atbilde: y= *" at bounding box center [406, 593] width 422 height 32
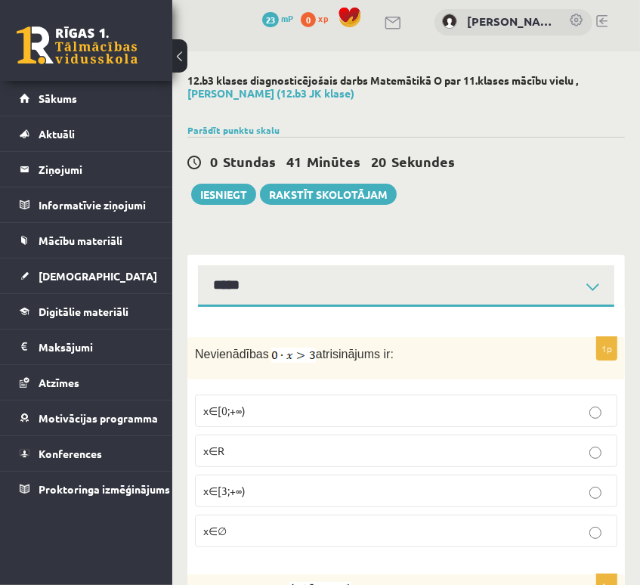
scroll to position [0, 0]
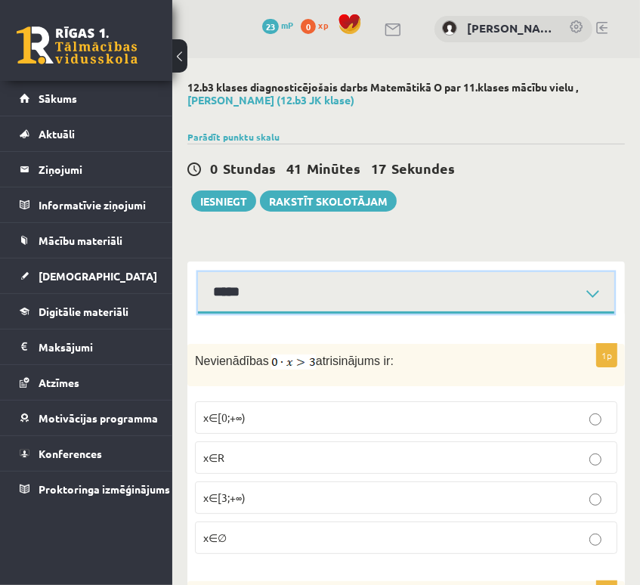
click at [394, 292] on select "**********" at bounding box center [406, 293] width 416 height 42
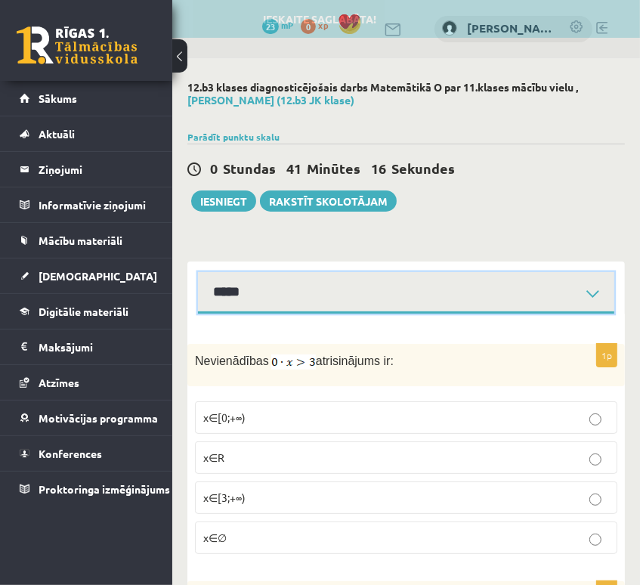
click at [198, 272] on select "**********" at bounding box center [406, 293] width 416 height 42
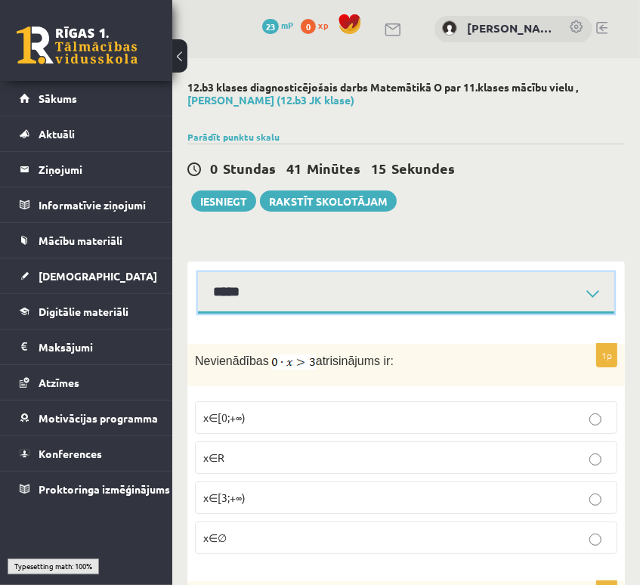
click at [323, 298] on select "**********" at bounding box center [406, 293] width 416 height 42
click at [198, 272] on select "**********" at bounding box center [406, 293] width 416 height 42
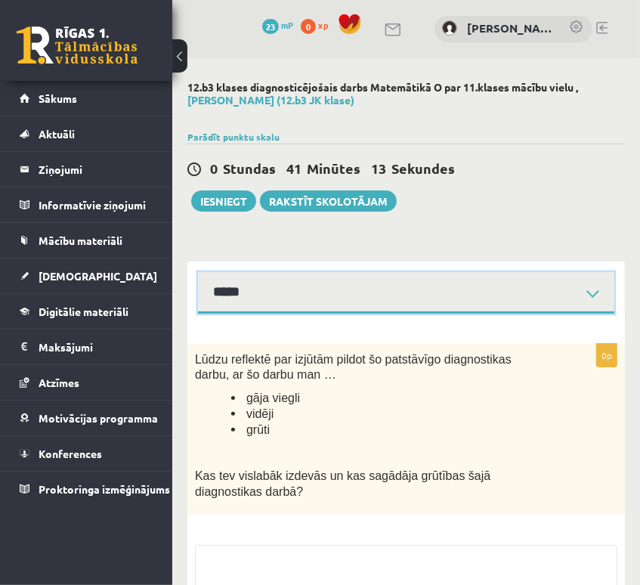
click at [314, 304] on select "**********" at bounding box center [406, 293] width 416 height 42
click at [198, 272] on select "**********" at bounding box center [406, 293] width 416 height 42
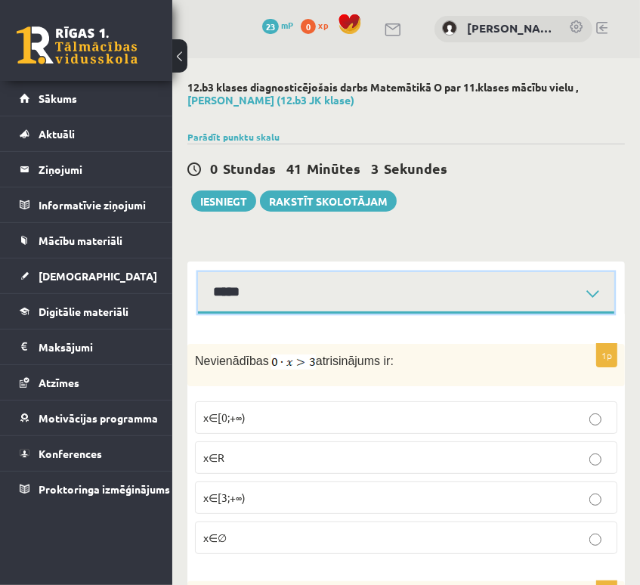
click at [360, 287] on select "**********" at bounding box center [406, 293] width 416 height 42
select select "**********"
click at [198, 272] on select "**********" at bounding box center [406, 293] width 416 height 42
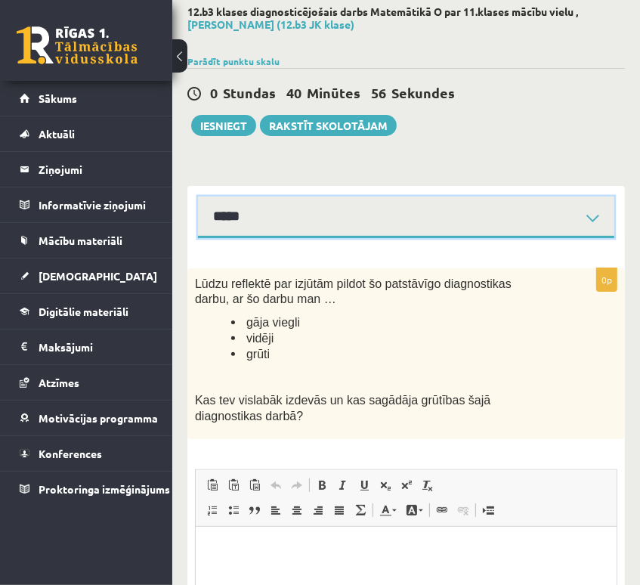
scroll to position [151, 0]
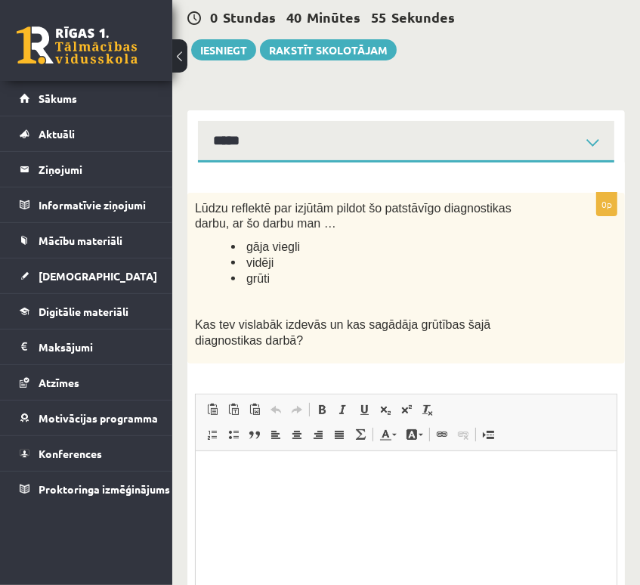
click at [196, 206] on span "Lūdzu reflektē par izjūtām pildot šo patstāvīgo diagnostikas darbu, ar šo darbu…" at bounding box center [353, 216] width 317 height 29
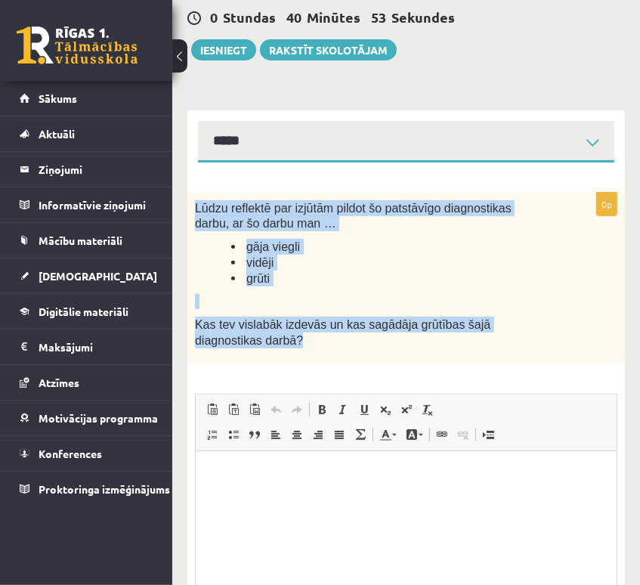
drag, startPoint x: 193, startPoint y: 207, endPoint x: 329, endPoint y: 351, distance: 198.3
click at [329, 351] on div "Lūdzu reflektē par izjūtām pildot šo patstāvīgo diagnostikas darbu, ar šo darbu…" at bounding box center [406, 278] width 438 height 171
copy div "Lūdzu reflektē par izjūtām pildot šo patstāvīgo diagnostikas darbu, ar šo darbu…"
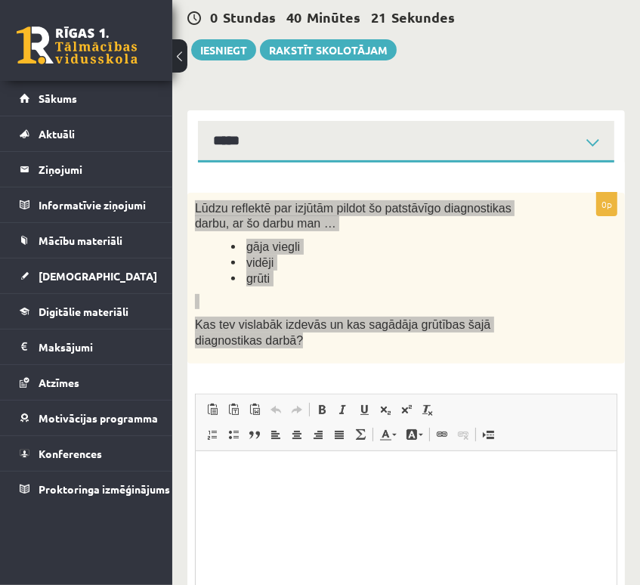
click at [327, 496] on html at bounding box center [405, 473] width 421 height 46
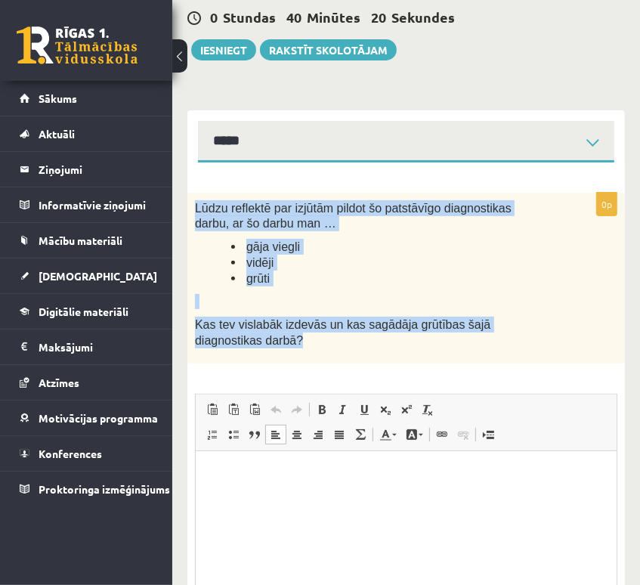
click at [408, 309] on div "Lūdzu reflektē par izjūtām pildot šo patstāvīgo diagnostikas darbu, ar šo darbu…" at bounding box center [406, 278] width 438 height 171
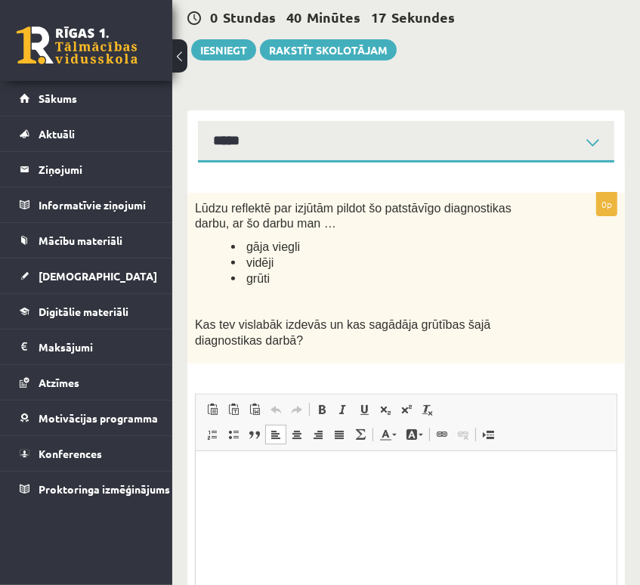
drag, startPoint x: 370, startPoint y: 475, endPoint x: 365, endPoint y: 459, distance: 16.5
click at [369, 475] on p "Editor, wiswyg-editor-user-answer-47364018671200" at bounding box center [405, 474] width 391 height 16
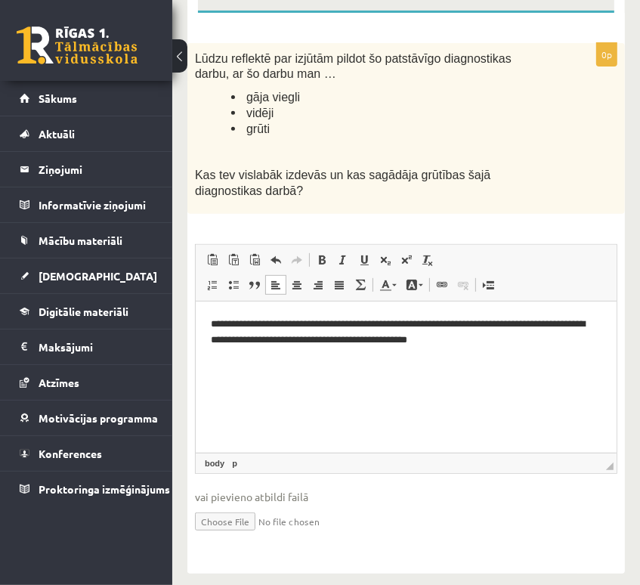
scroll to position [302, 0]
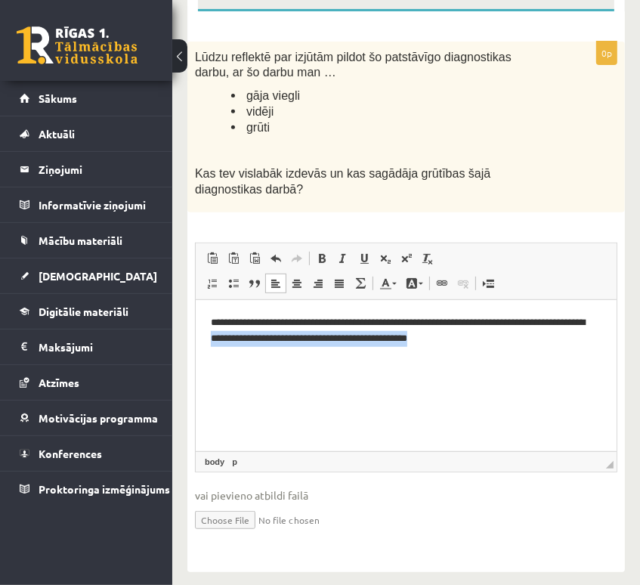
drag, startPoint x: 502, startPoint y: 338, endPoint x: 248, endPoint y: 333, distance: 254.0
click at [248, 333] on p "**********" at bounding box center [405, 330] width 391 height 32
click at [245, 335] on p "**********" at bounding box center [405, 330] width 391 height 32
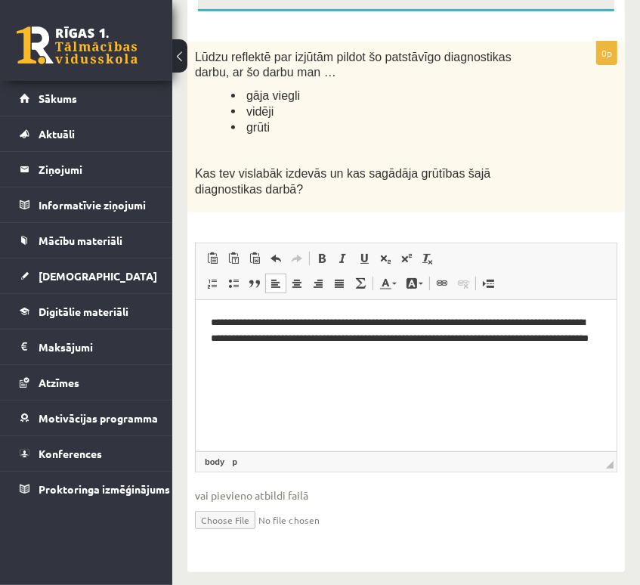
drag, startPoint x: 330, startPoint y: 356, endPoint x: 494, endPoint y: 357, distance: 164.0
click at [494, 357] on p "**********" at bounding box center [405, 337] width 391 height 47
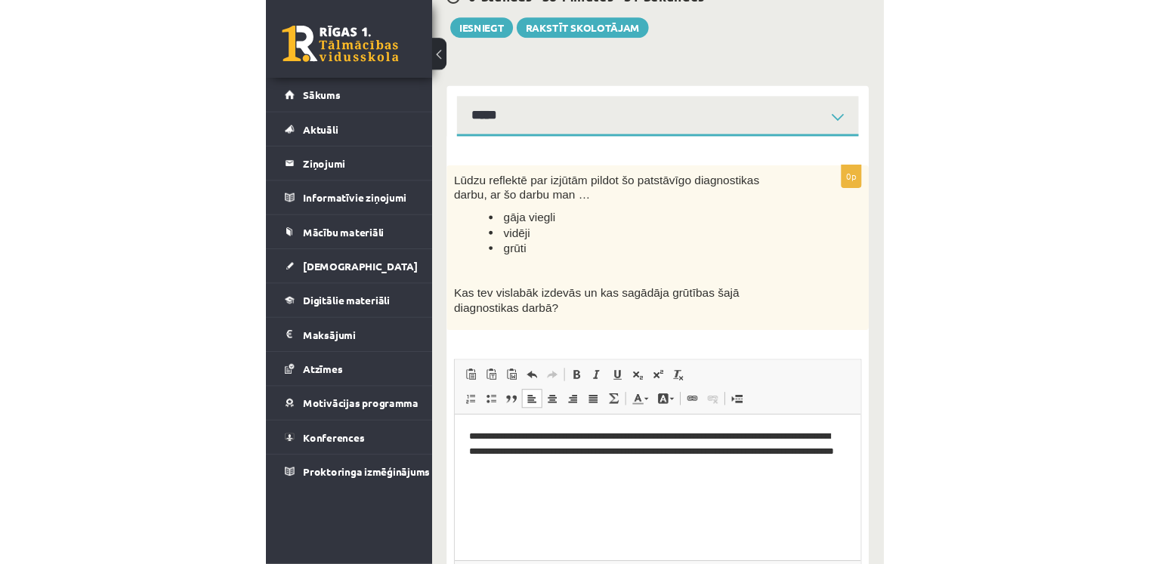
scroll to position [160, 0]
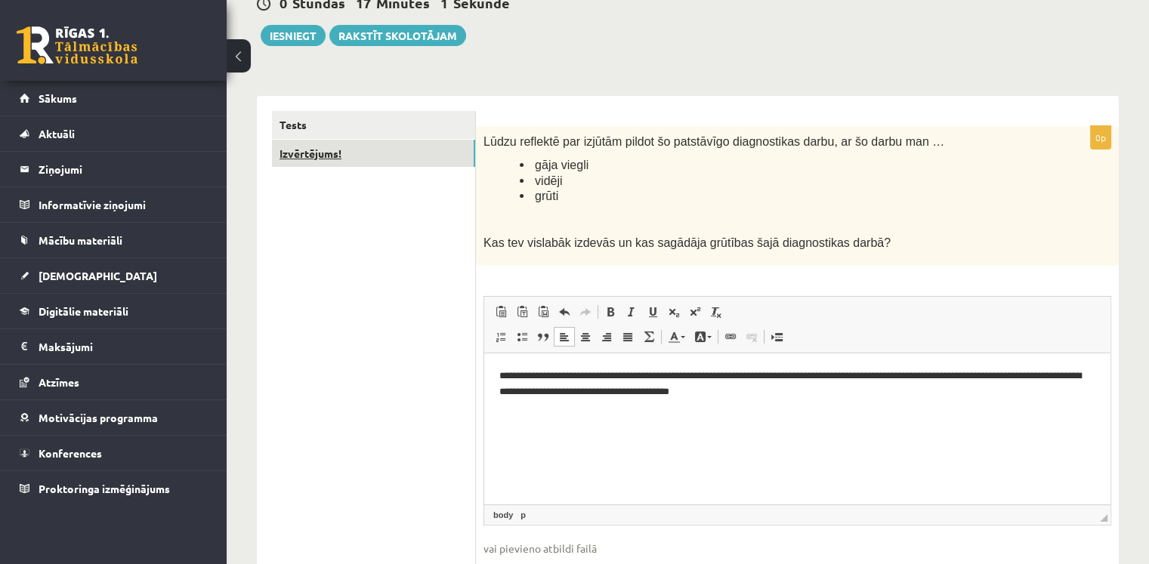
click at [337, 150] on link "Izvērtējums!" at bounding box center [373, 154] width 203 height 28
click at [312, 183] on ul "Tests Izvērtējums!" at bounding box center [374, 361] width 204 height 500
click at [317, 122] on link "Tests" at bounding box center [373, 125] width 203 height 28
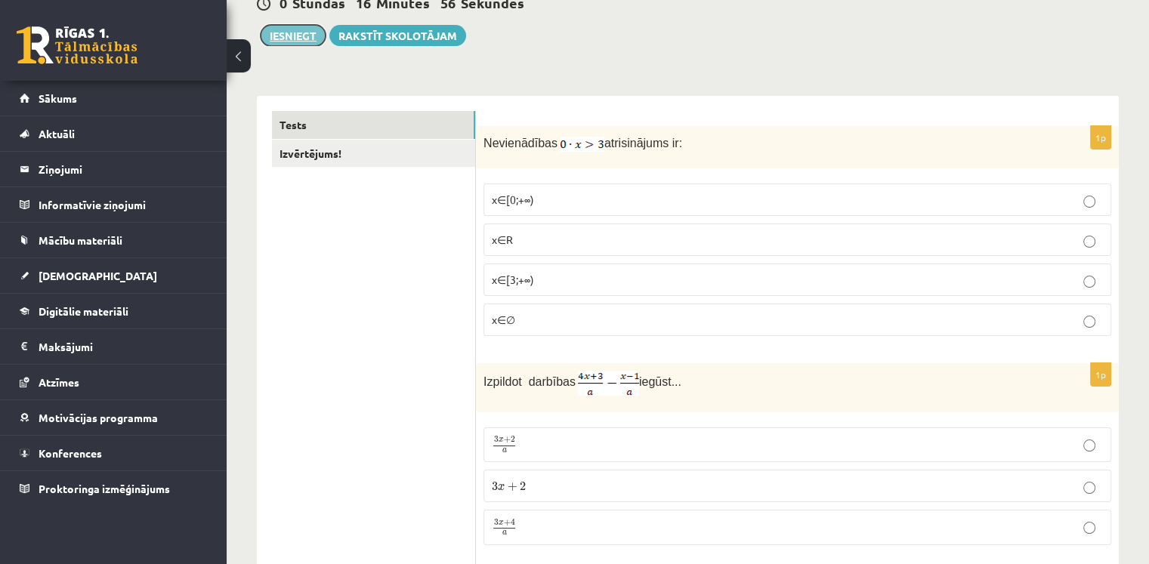
click at [306, 38] on button "Iesniegt" at bounding box center [293, 35] width 65 height 21
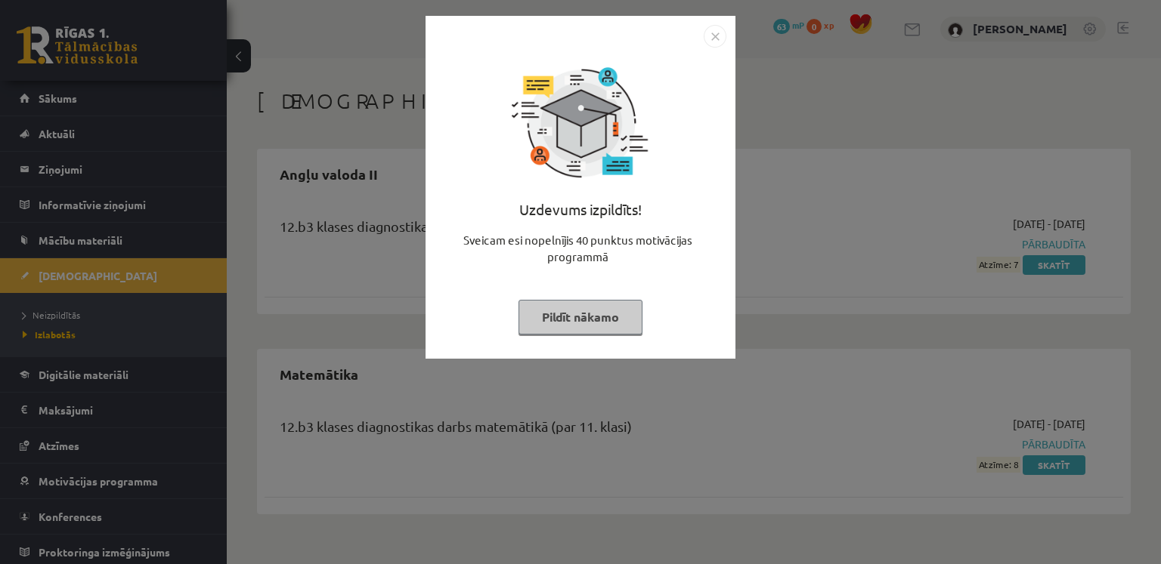
click at [803, 246] on div "Uzdevums izpildīts! Sveicam esi nopelnījis 40 punktus motivācijas programmā Pil…" at bounding box center [580, 282] width 1161 height 564
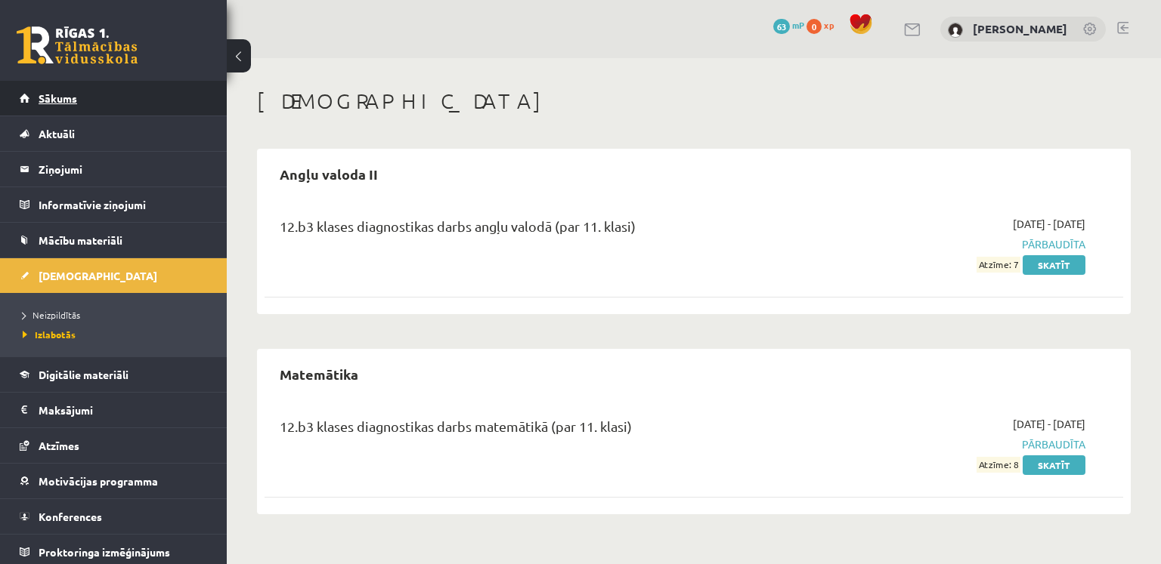
click at [70, 109] on link "Sākums" at bounding box center [114, 98] width 188 height 35
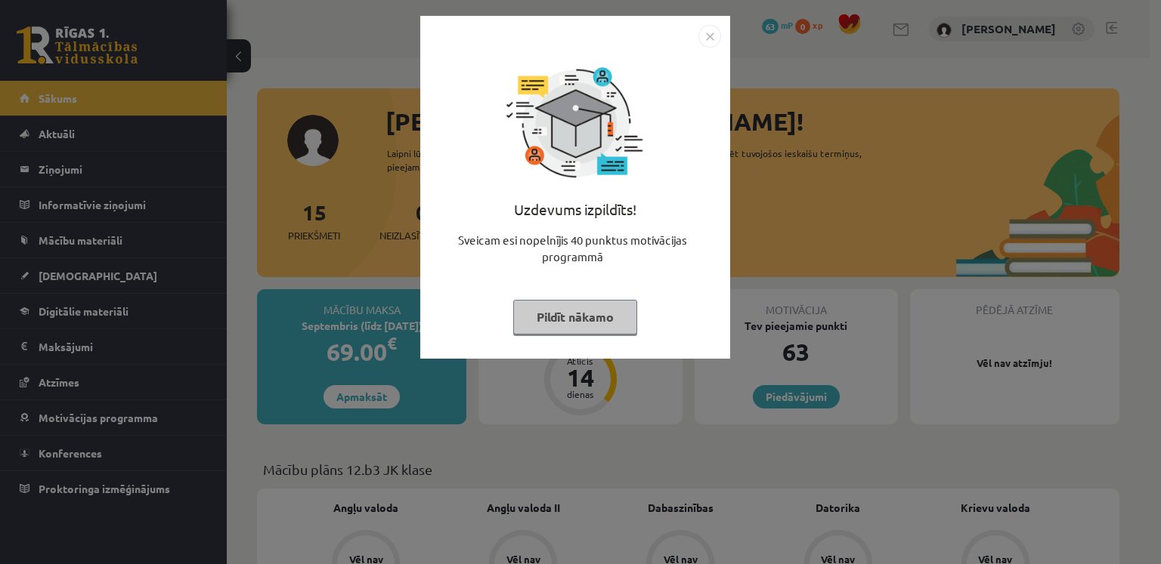
click at [842, 234] on div "Uzdevums izpildīts! Sveicam esi nopelnījis 40 punktus motivācijas programmā Pil…" at bounding box center [580, 282] width 1161 height 564
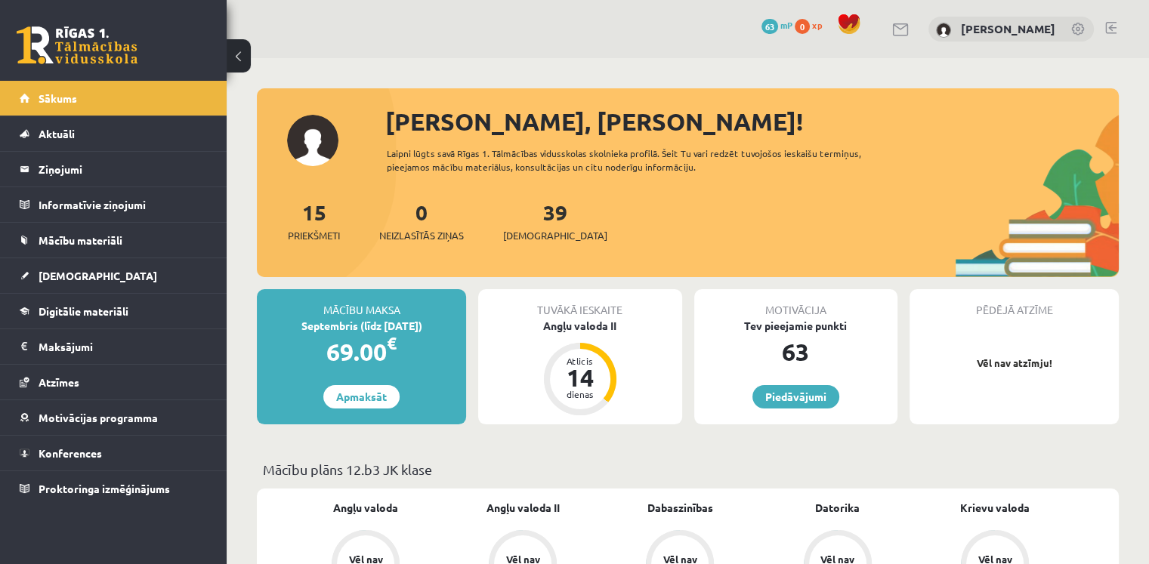
click at [559, 345] on div "Tuvākā ieskaite Angļu valoda II Atlicis 14 dienas" at bounding box center [579, 356] width 203 height 135
click at [573, 323] on div "Angļu valoda II" at bounding box center [579, 326] width 203 height 16
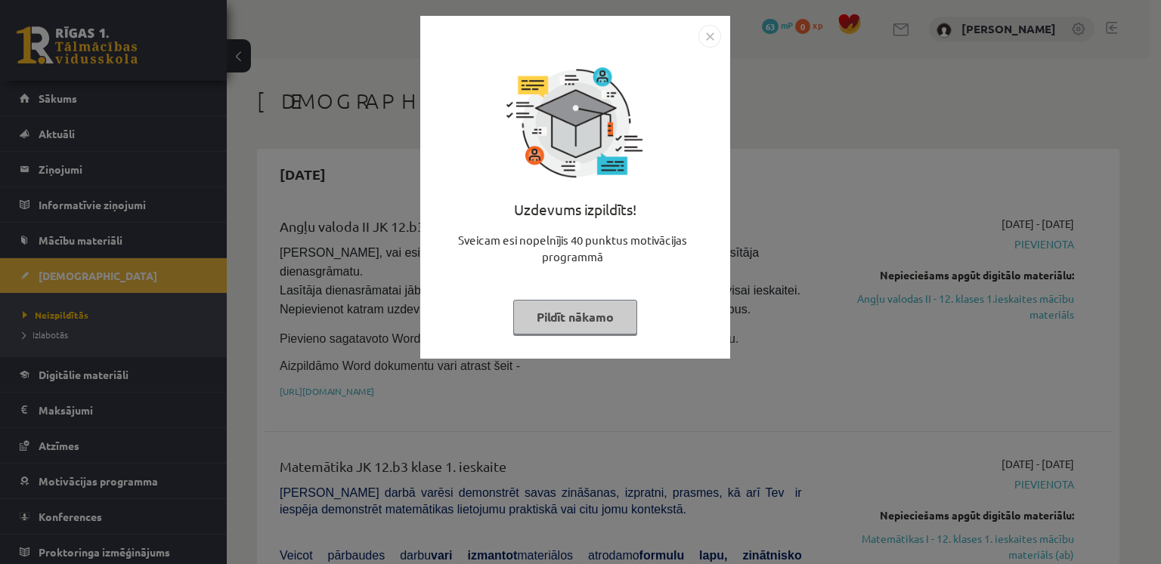
click at [908, 282] on div "Uzdevums izpildīts! Sveicam esi nopelnījis 40 punktus motivācijas programmā Pil…" at bounding box center [580, 282] width 1161 height 564
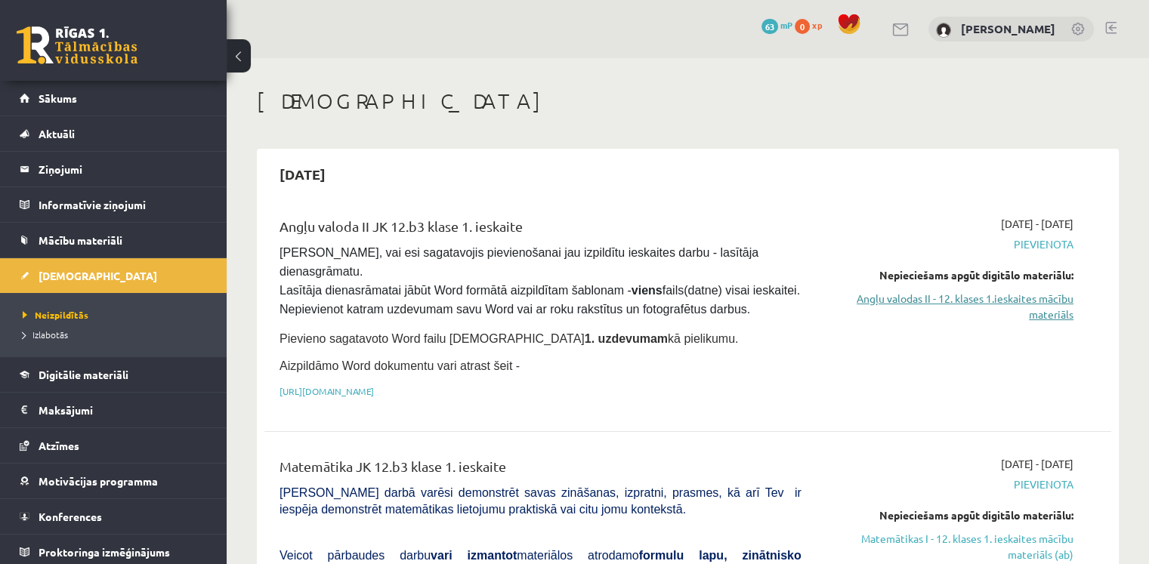
click at [932, 298] on link "Angļu valodas II - 12. klases 1.ieskaites mācību materiāls" at bounding box center [948, 307] width 249 height 32
